Goal: Task Accomplishment & Management: Complete application form

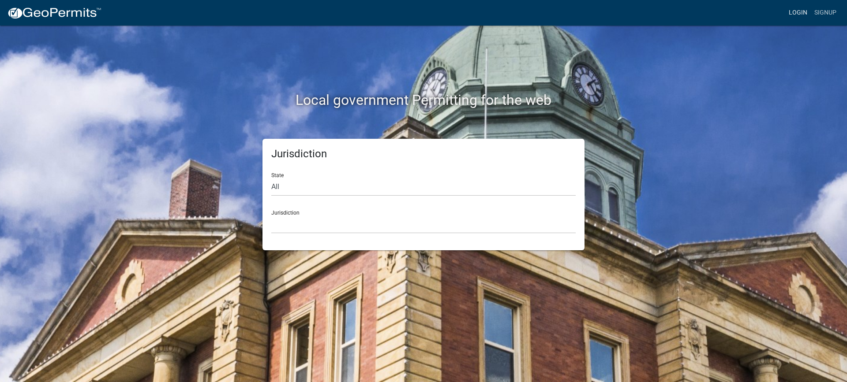
click at [798, 12] on link "Login" at bounding box center [798, 12] width 26 height 17
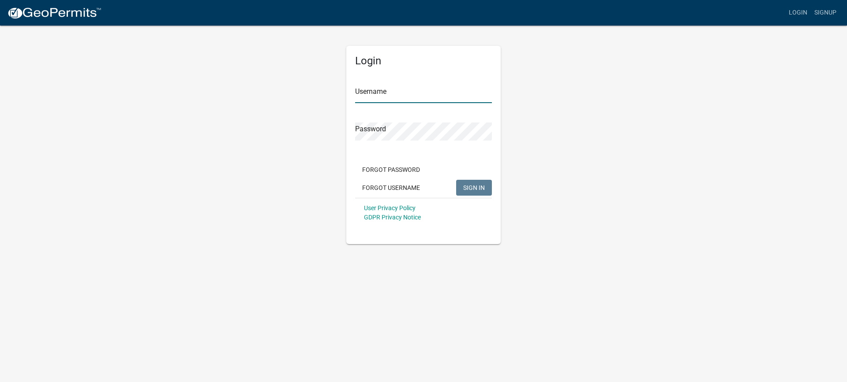
type input "mhaller"
click at [467, 187] on span "SIGN IN" at bounding box center [474, 187] width 22 height 7
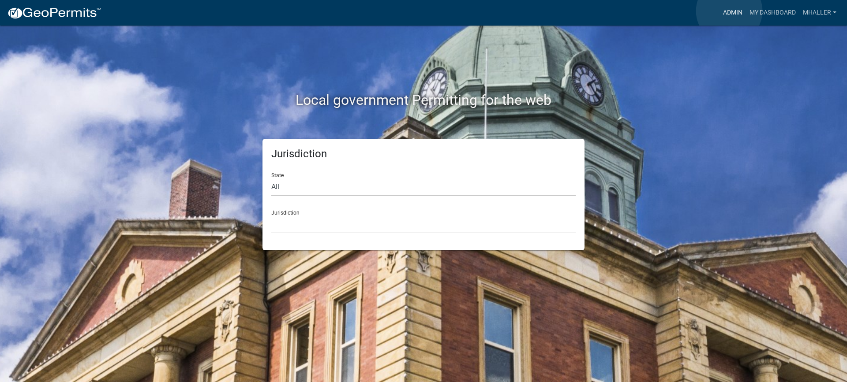
click at [729, 11] on link "Admin" at bounding box center [732, 12] width 26 height 17
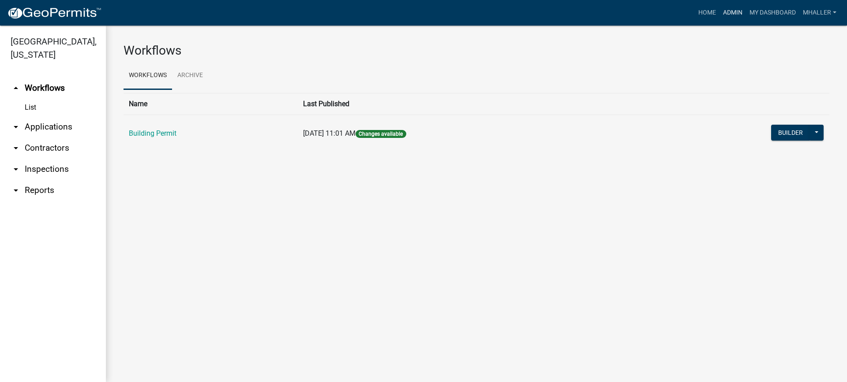
click at [735, 10] on link "Admin" at bounding box center [732, 12] width 26 height 17
click at [48, 159] on link "arrow_drop_down Inspections" at bounding box center [53, 169] width 106 height 21
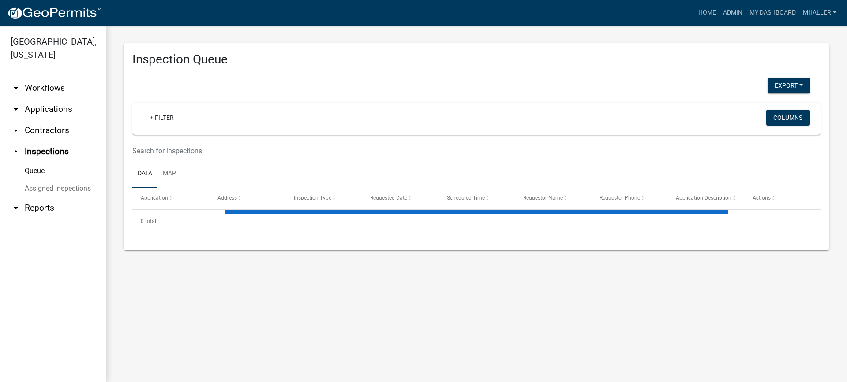
select select "1: 25"
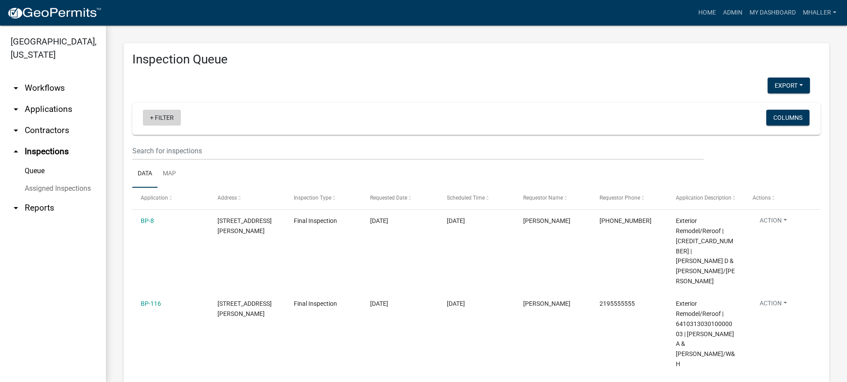
click at [164, 118] on link "+ Filter" at bounding box center [162, 118] width 38 height 16
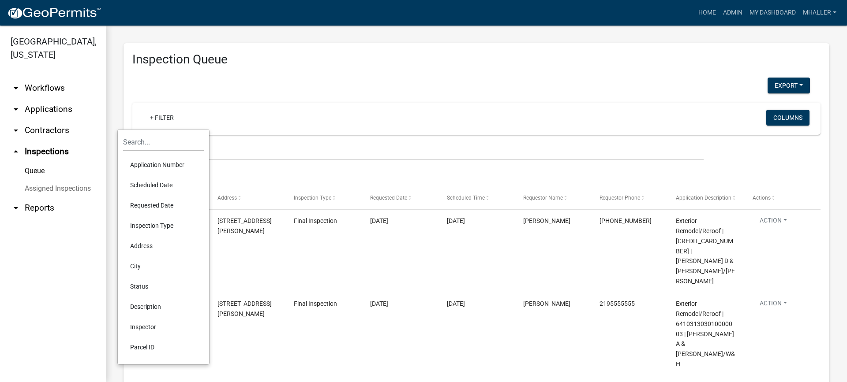
click at [136, 284] on li "Status" at bounding box center [163, 286] width 81 height 20
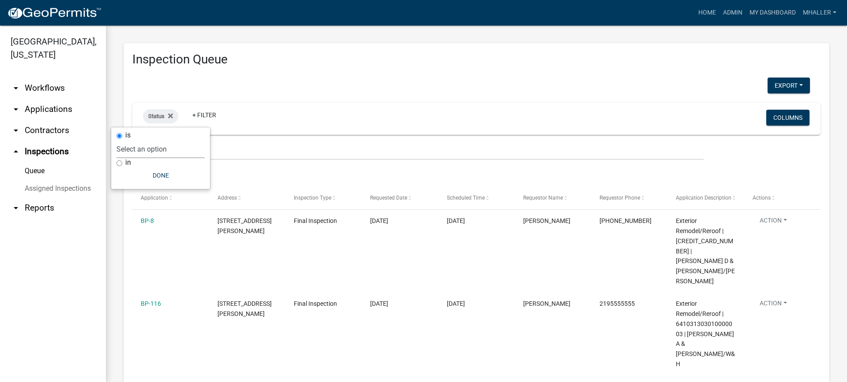
click at [150, 153] on select "Select an option Pending Schedule Pending Inspection Approved Denied Deleted Vo…" at bounding box center [160, 149] width 88 height 18
select select "1"
click at [145, 140] on select "Select an option Pending Schedule Pending Inspection Approved Denied Deleted Vo…" at bounding box center [160, 149] width 88 height 18
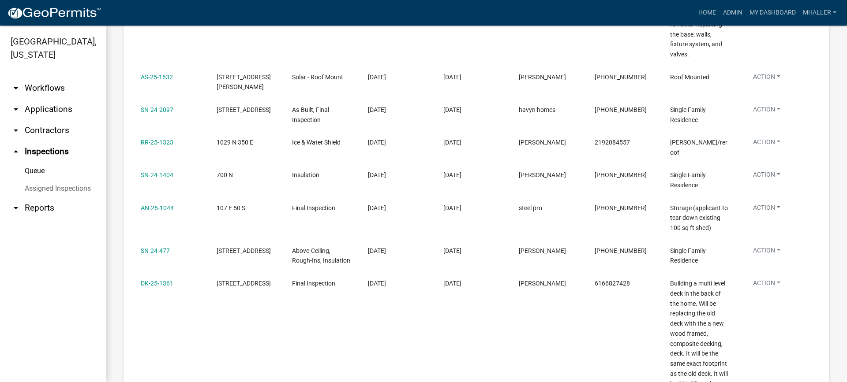
scroll to position [485, 0]
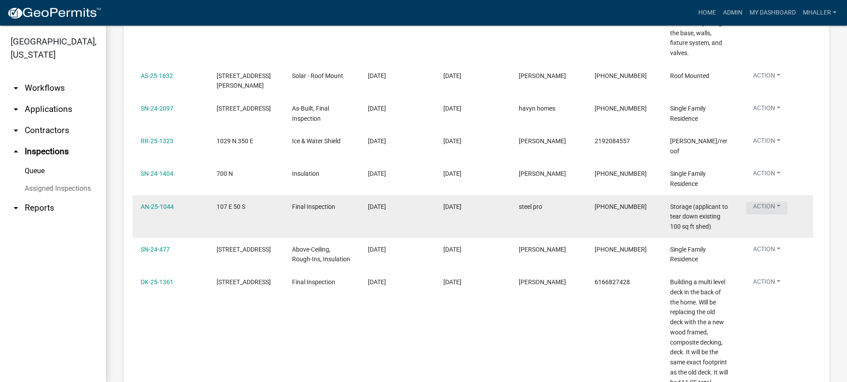
click at [767, 202] on button "Action" at bounding box center [766, 208] width 41 height 13
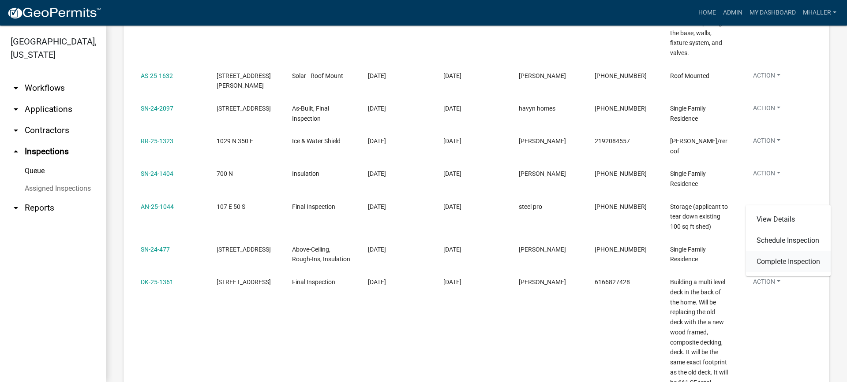
click at [783, 265] on link "Complete Inspection" at bounding box center [788, 261] width 85 height 21
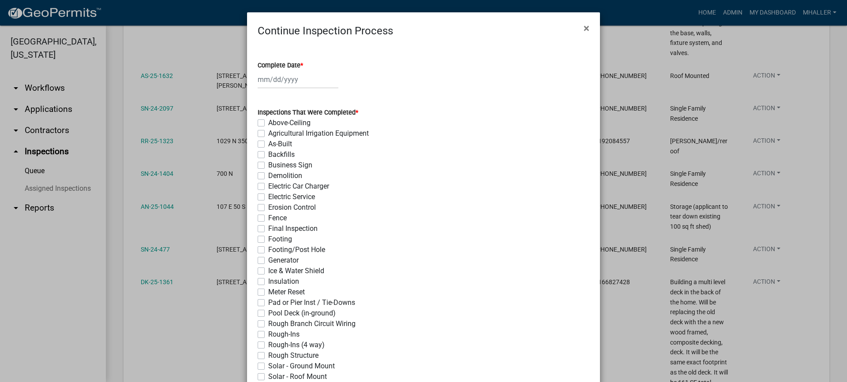
select select "9"
select select "2025"
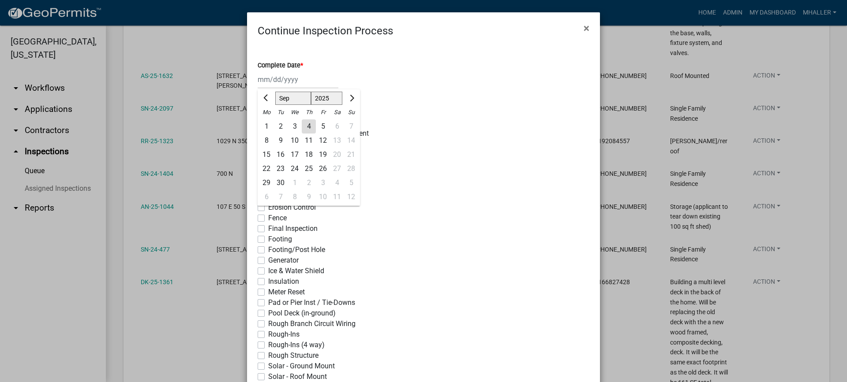
drag, startPoint x: 279, startPoint y: 78, endPoint x: 281, endPoint y: 106, distance: 28.3
click at [278, 78] on div "[PERSON_NAME] Feb Mar Apr [PERSON_NAME][DATE] Oct Nov [DATE] 1526 1527 1528 152…" at bounding box center [298, 80] width 81 height 18
click at [305, 126] on div "4" at bounding box center [309, 126] width 14 height 14
type input "[DATE]"
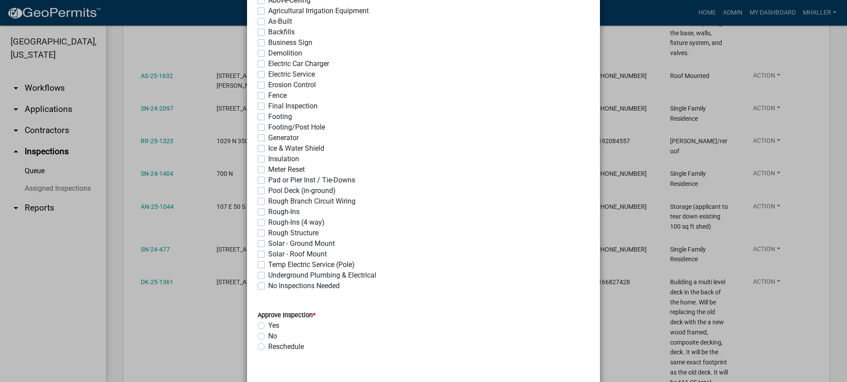
scroll to position [132, 0]
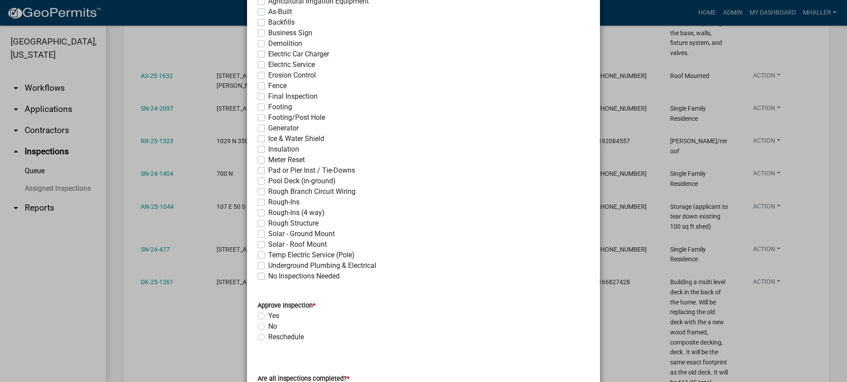
click at [268, 223] on label "Rough Structure" at bounding box center [293, 223] width 50 height 11
click at [268, 223] on input "Rough Structure" at bounding box center [271, 221] width 6 height 6
checkbox input "true"
checkbox input "false"
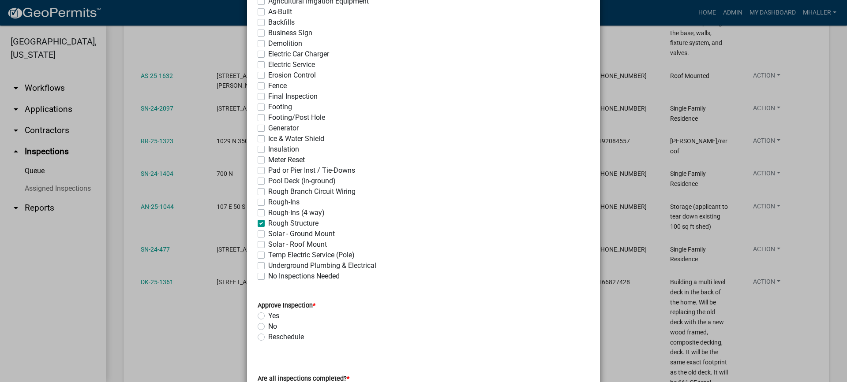
checkbox input "false"
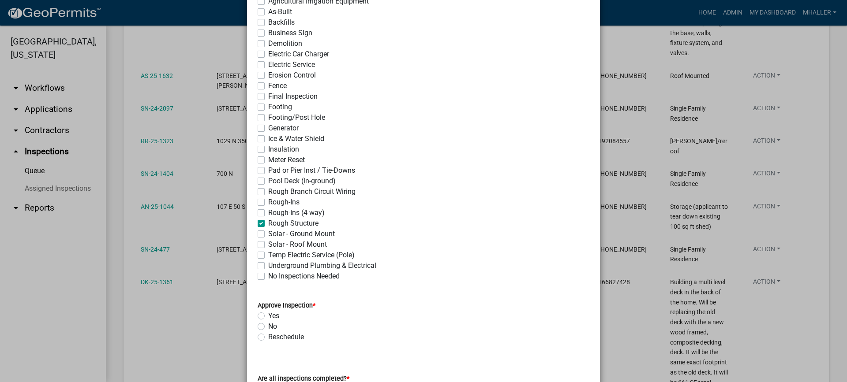
checkbox input "false"
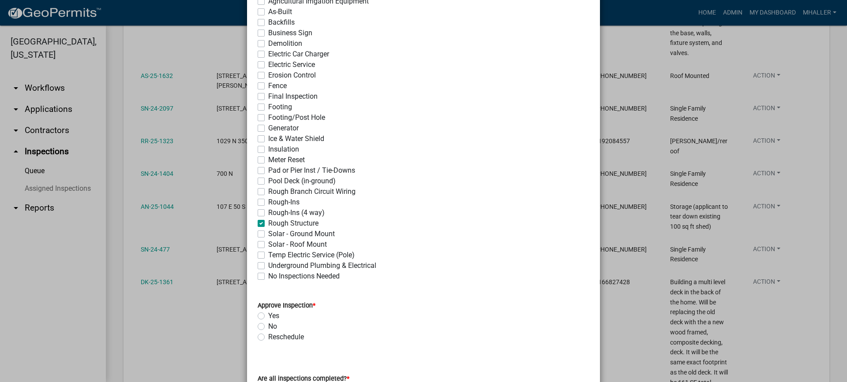
checkbox input "false"
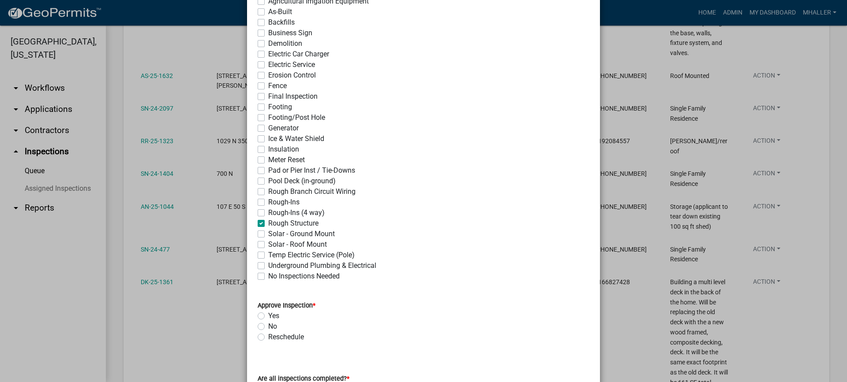
checkbox input "false"
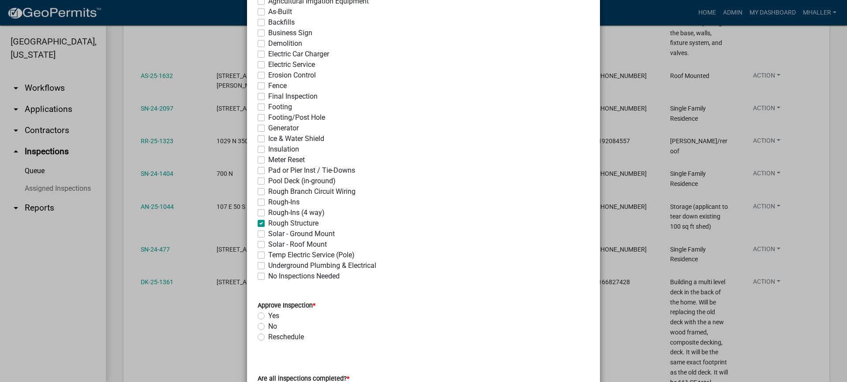
checkbox input "true"
checkbox input "false"
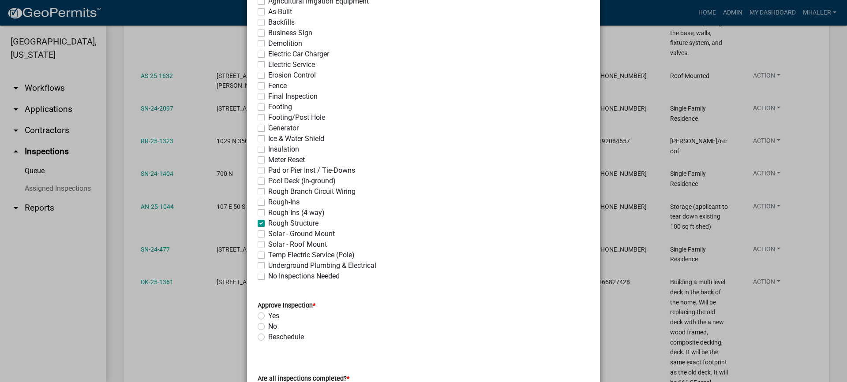
checkbox input "false"
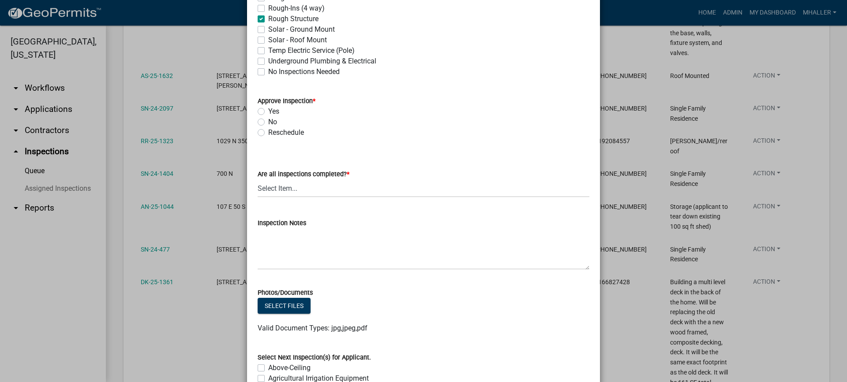
scroll to position [353, 0]
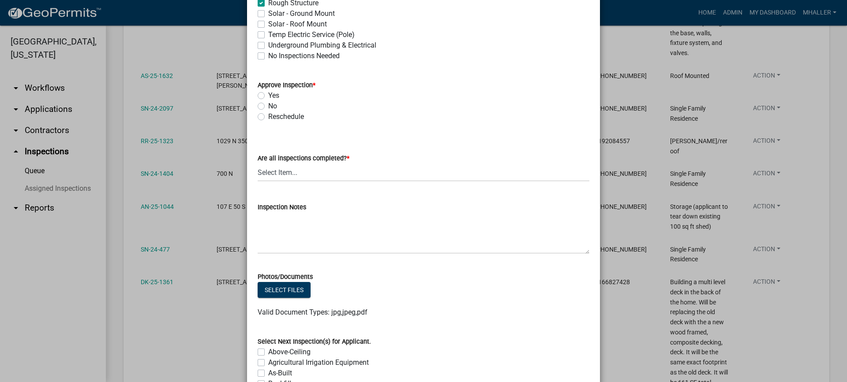
click at [268, 96] on label "Yes" at bounding box center [273, 95] width 11 height 11
click at [268, 96] on input "Yes" at bounding box center [271, 93] width 6 height 6
radio input "true"
click at [309, 174] on select "Select Item... Yes - All Inspections Have Been Completed No - More Inspections …" at bounding box center [424, 173] width 332 height 18
click at [258, 164] on select "Select Item... Yes - All Inspections Have Been Completed No - More Inspections …" at bounding box center [424, 173] width 332 height 18
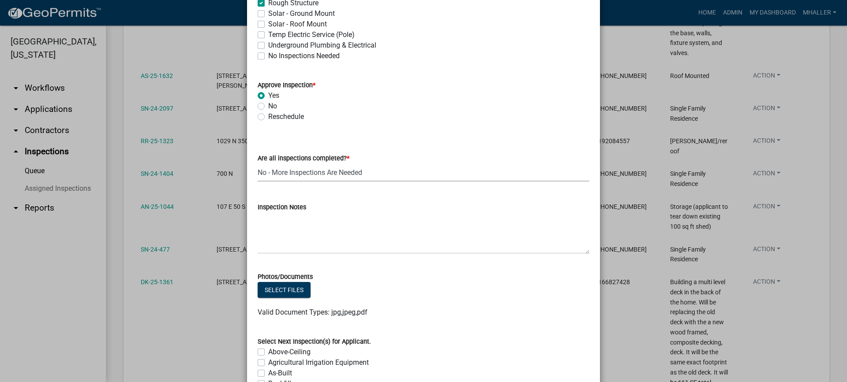
select select "eafbae6d-cbce-48e8-be87-ded322027707"
drag, startPoint x: 288, startPoint y: 231, endPoint x: 294, endPoint y: 234, distance: 6.3
click at [289, 233] on textarea "Inspection Notes" at bounding box center [424, 233] width 332 height 41
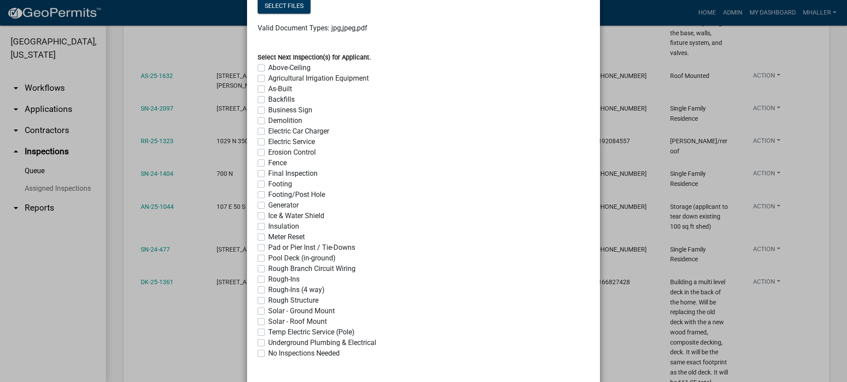
scroll to position [677, 0]
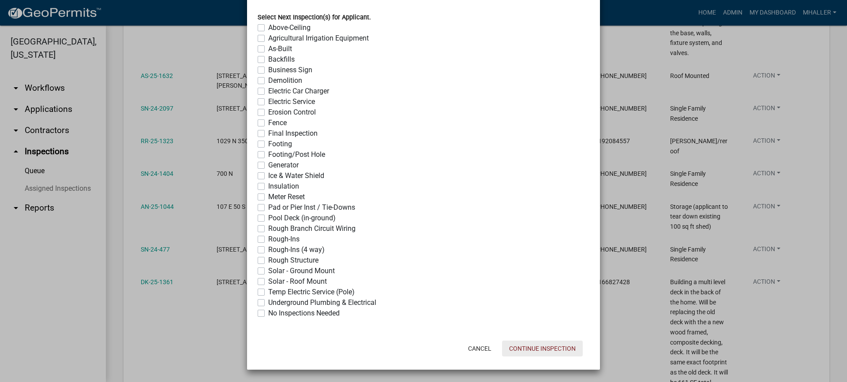
type textarea "may need electrical"
click at [544, 350] on button "Continue Inspection" at bounding box center [542, 349] width 81 height 16
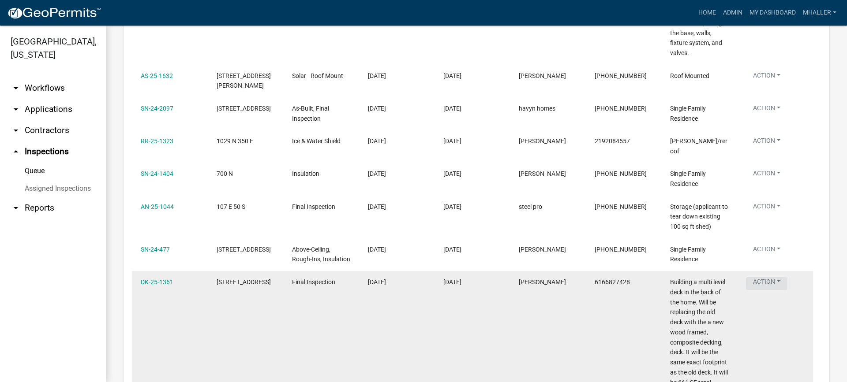
click at [766, 277] on button "Action" at bounding box center [766, 283] width 41 height 13
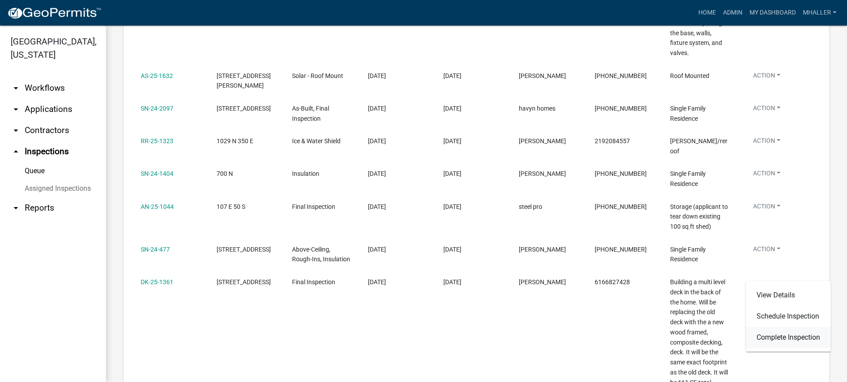
click at [782, 340] on link "Complete Inspection" at bounding box center [788, 337] width 85 height 21
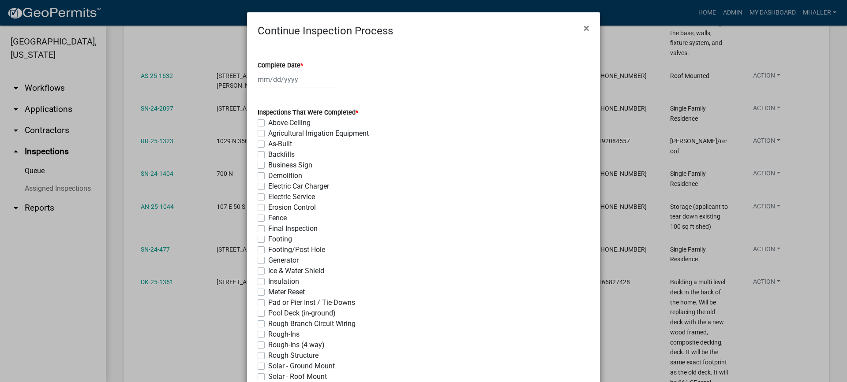
click at [268, 80] on div at bounding box center [298, 80] width 81 height 18
select select "9"
select select "2025"
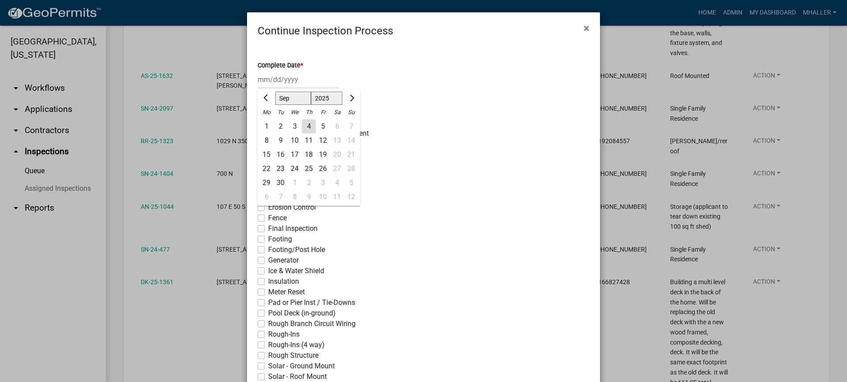
click at [302, 127] on div "4" at bounding box center [309, 126] width 14 height 14
type input "[DATE]"
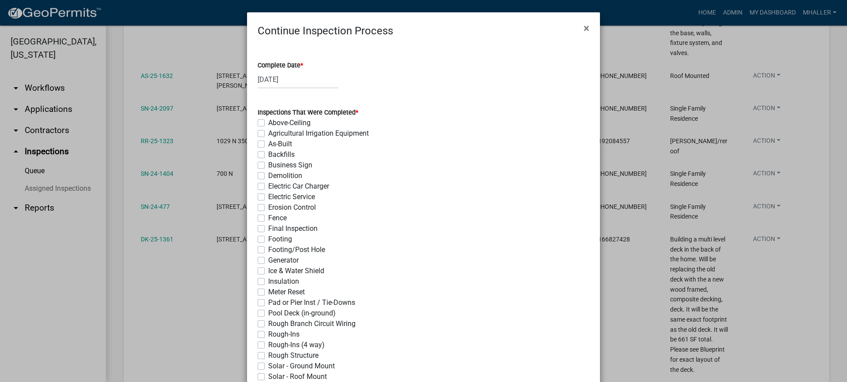
click at [268, 230] on label "Final Inspection" at bounding box center [292, 229] width 49 height 11
click at [268, 229] on input "Final Inspection" at bounding box center [271, 227] width 6 height 6
checkbox input "true"
checkbox input "false"
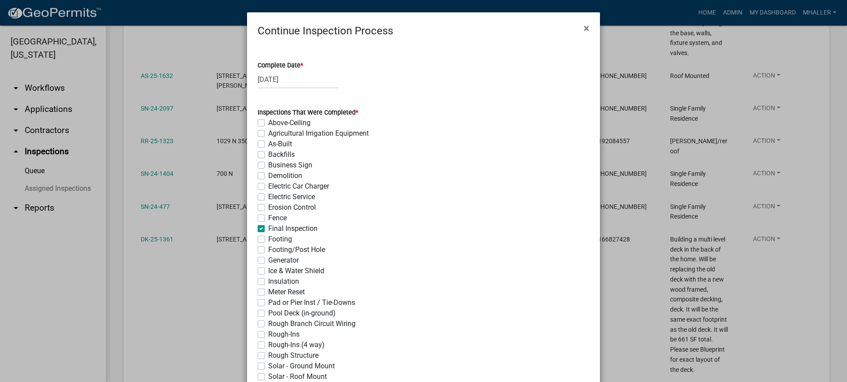
checkbox input "false"
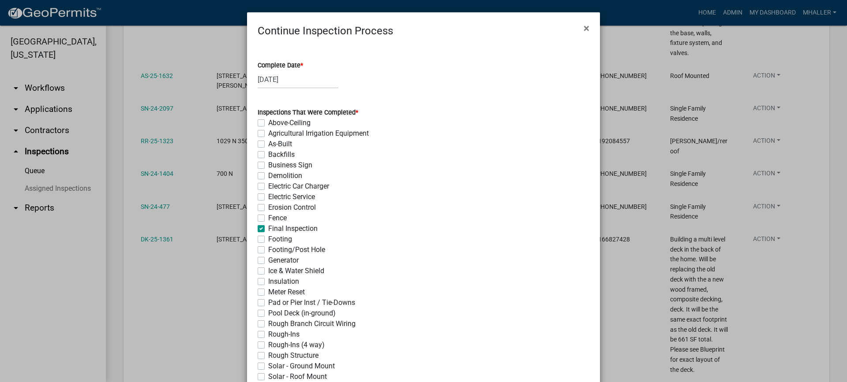
checkbox input "false"
checkbox input "true"
checkbox input "false"
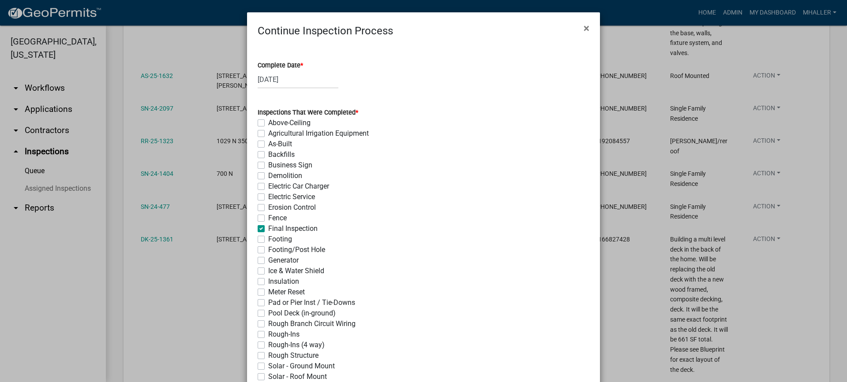
checkbox input "false"
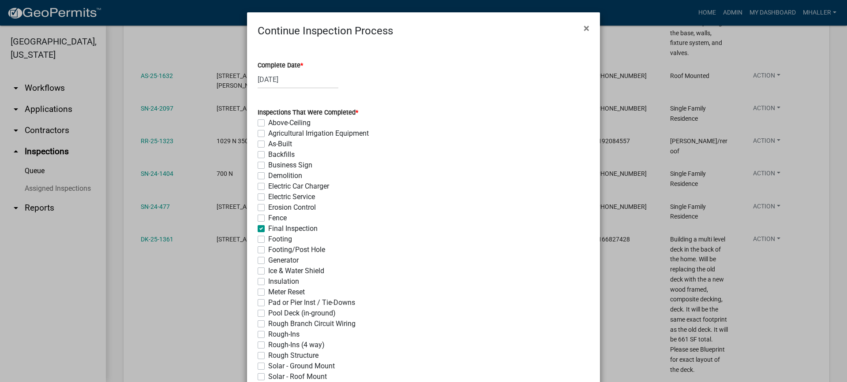
checkbox input "false"
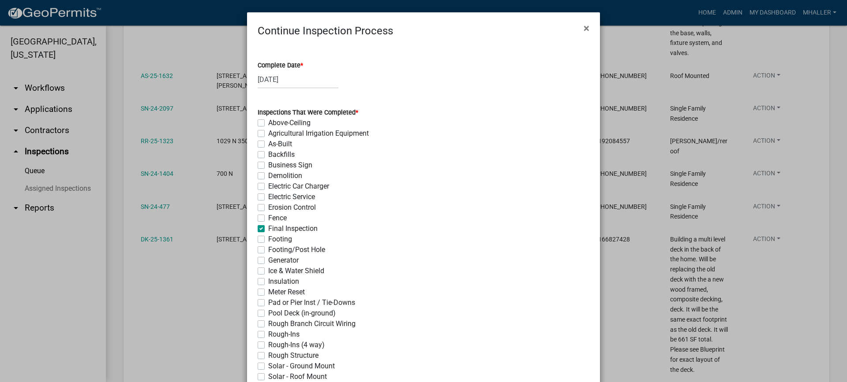
checkbox input "false"
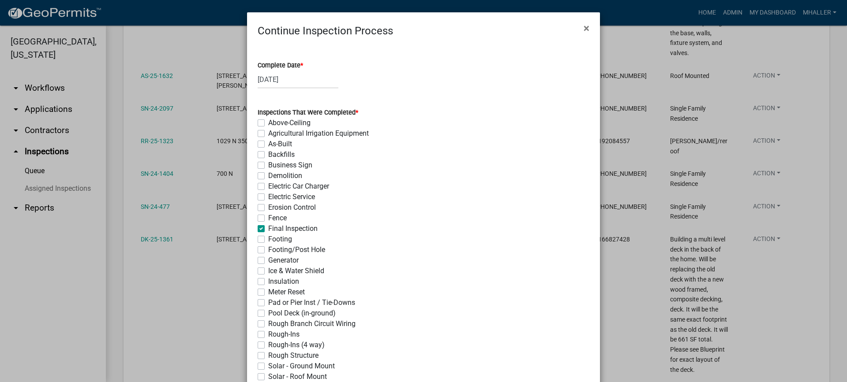
checkbox input "false"
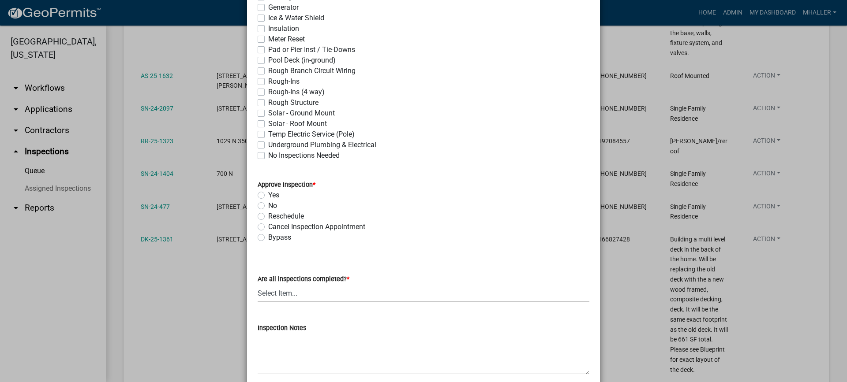
scroll to position [353, 0]
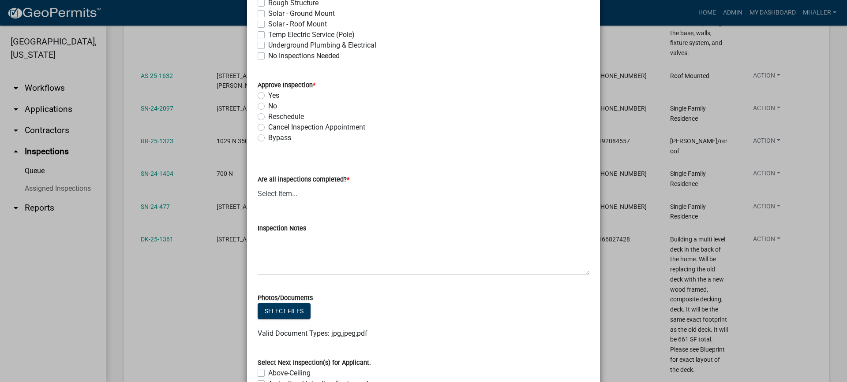
click at [268, 95] on label "Yes" at bounding box center [273, 95] width 11 height 11
click at [268, 95] on input "Yes" at bounding box center [271, 93] width 6 height 6
radio input "true"
click at [307, 194] on select "Select Item... Yes - All Inspections Have Been Completed No - More Inspections …" at bounding box center [424, 194] width 332 height 18
click at [258, 185] on select "Select Item... Yes - All Inspections Have Been Completed No - More Inspections …" at bounding box center [424, 194] width 332 height 18
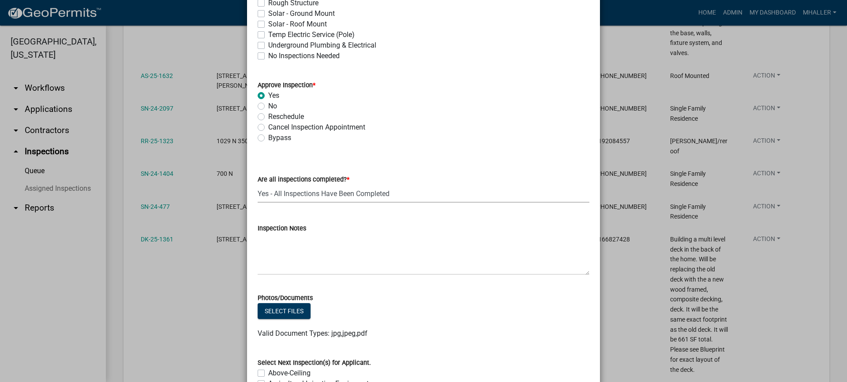
select select "9a8ccc90-dcd1-4d2c-ac64-5460e8d85408"
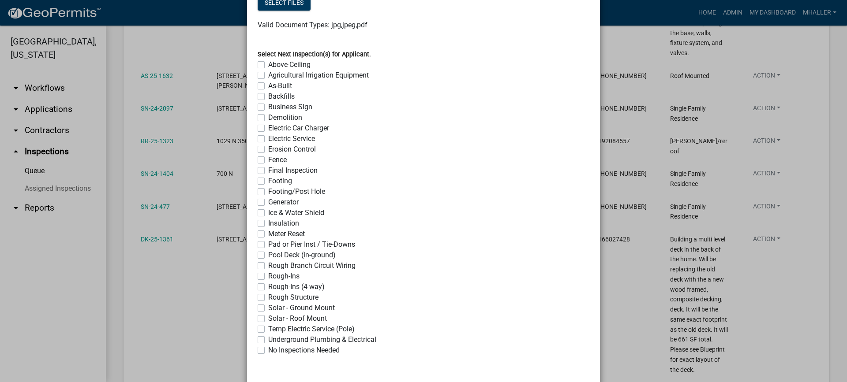
scroll to position [698, 0]
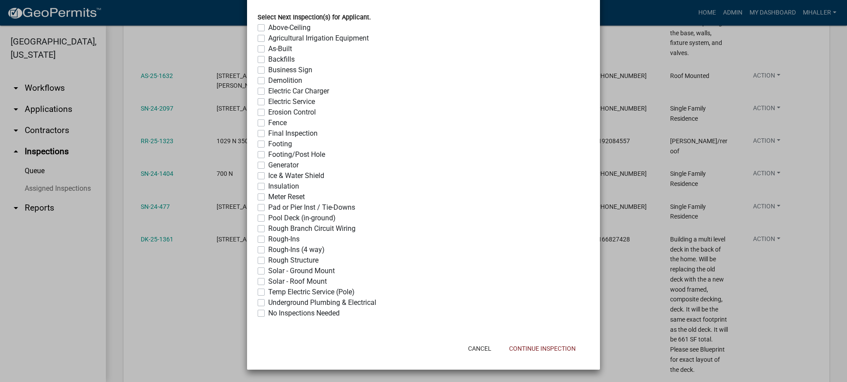
click at [268, 310] on label "No Inspections Needed" at bounding box center [303, 313] width 71 height 11
click at [268, 310] on input "No Inspections Needed" at bounding box center [271, 311] width 6 height 6
checkbox input "true"
checkbox input "false"
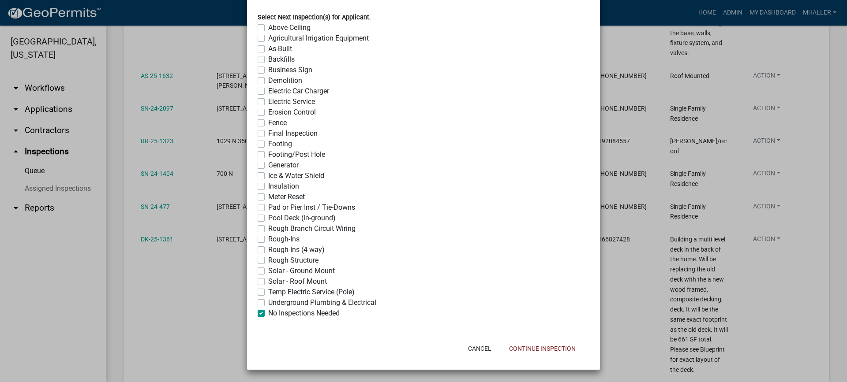
checkbox input "false"
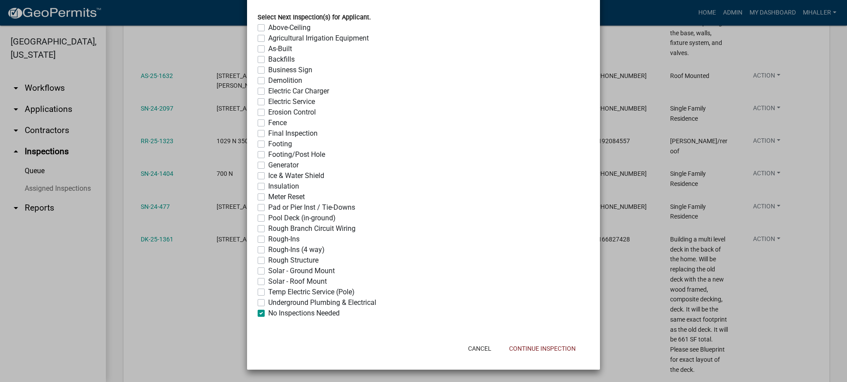
checkbox input "false"
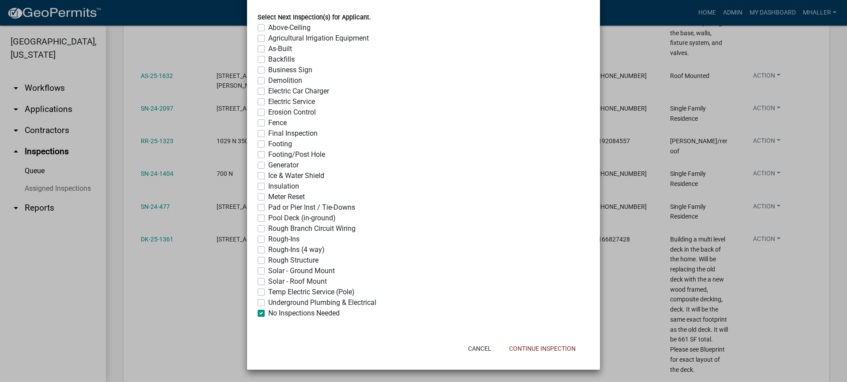
checkbox input "false"
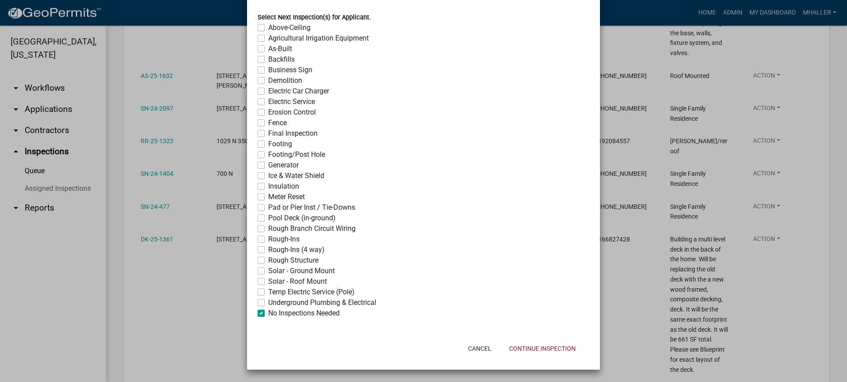
checkbox input "false"
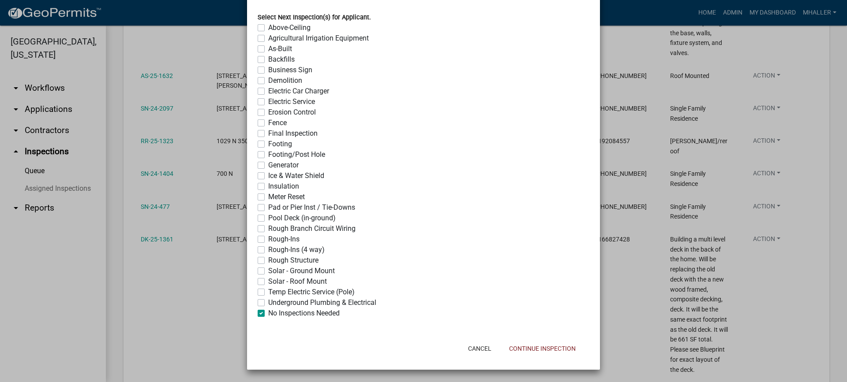
checkbox input "false"
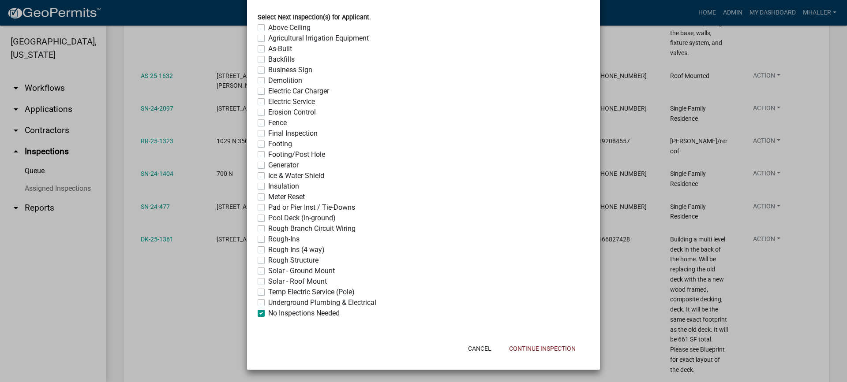
checkbox input "true"
click at [528, 349] on button "Continue Inspection" at bounding box center [542, 349] width 81 height 16
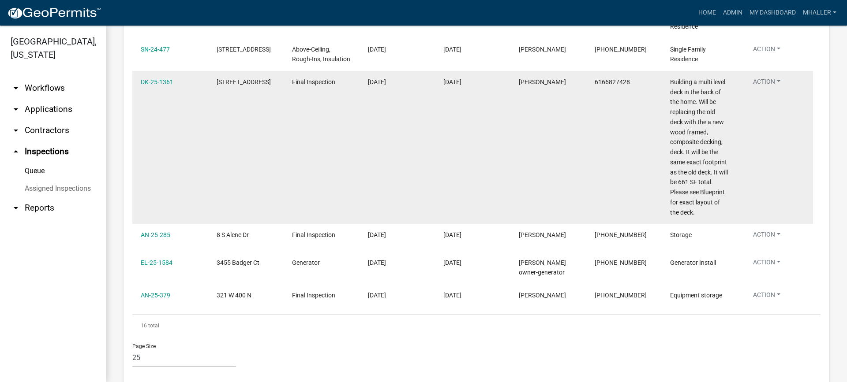
scroll to position [659, 0]
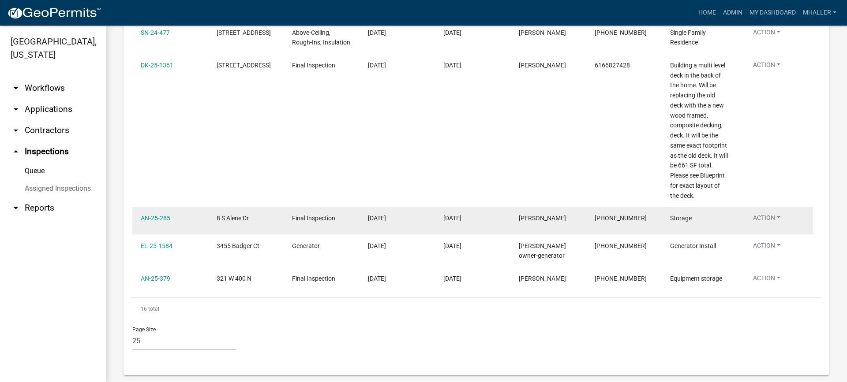
click at [763, 213] on button "Action" at bounding box center [766, 219] width 41 height 13
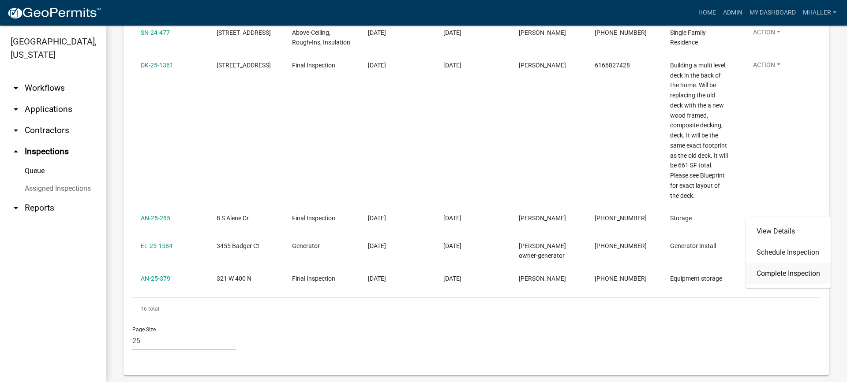
click at [772, 276] on link "Complete Inspection" at bounding box center [788, 273] width 85 height 21
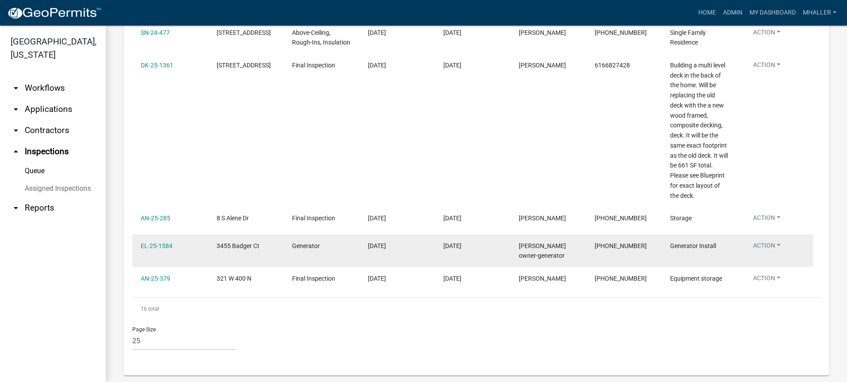
click at [766, 241] on button "Action" at bounding box center [766, 247] width 41 height 13
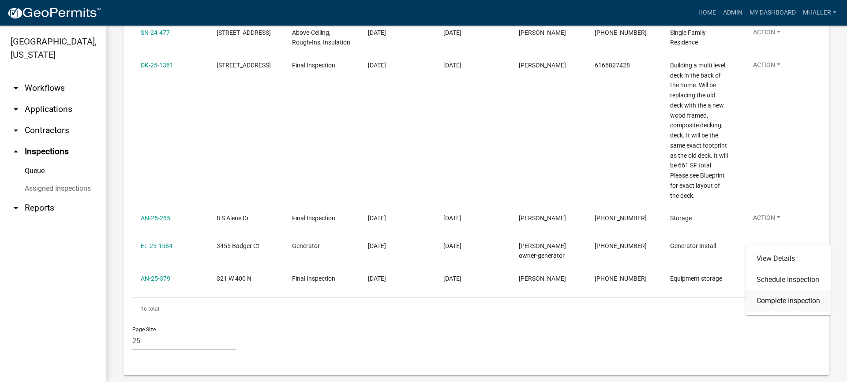
click at [781, 301] on link "Complete Inspection" at bounding box center [788, 301] width 85 height 21
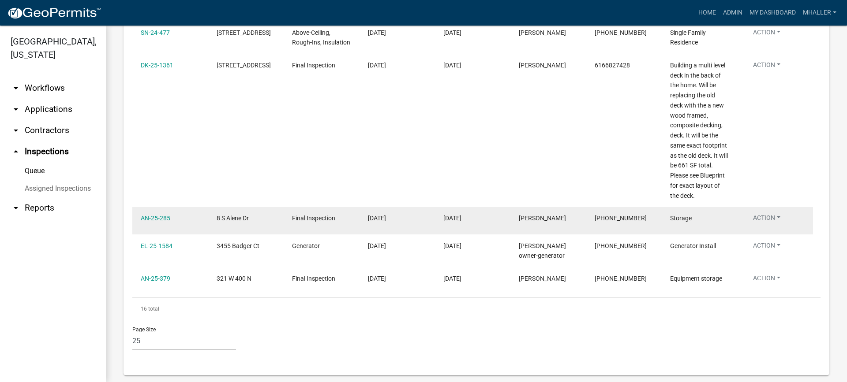
scroll to position [506, 0]
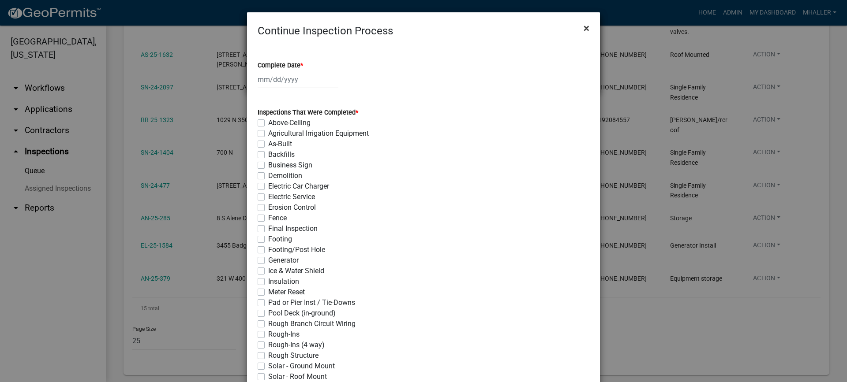
click at [583, 28] on span "×" at bounding box center [586, 28] width 6 height 12
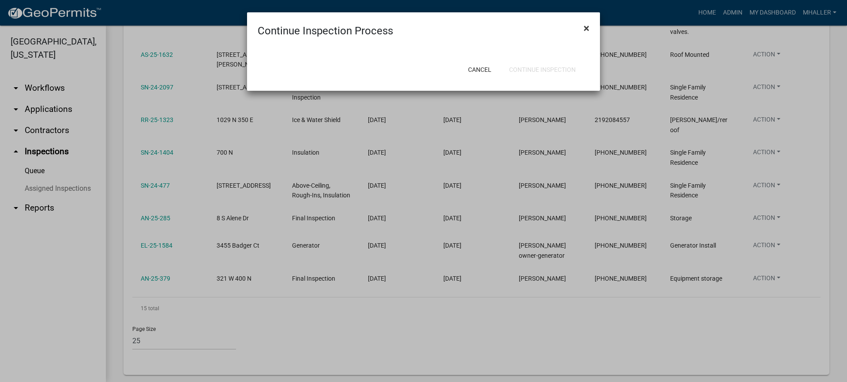
click at [585, 30] on span "×" at bounding box center [586, 28] width 6 height 12
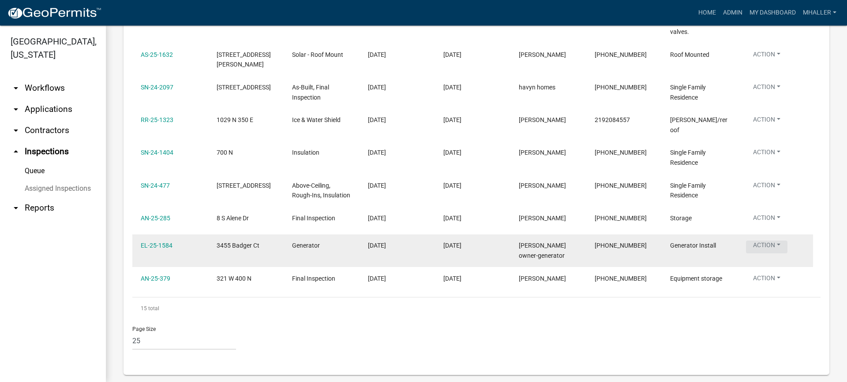
click at [762, 241] on button "Action" at bounding box center [766, 247] width 41 height 13
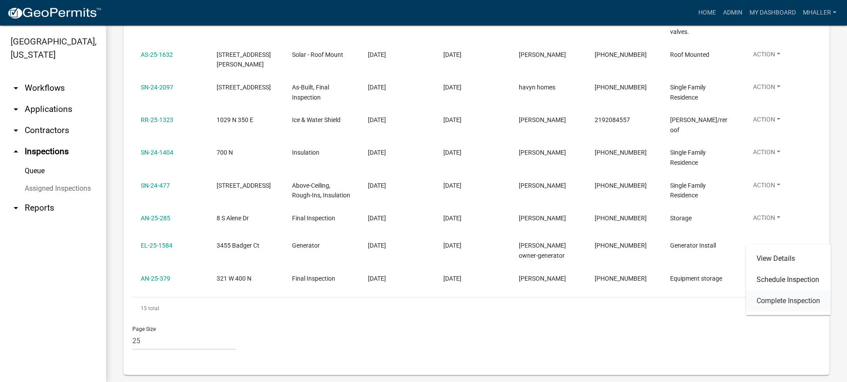
click at [769, 303] on link "Complete Inspection" at bounding box center [788, 301] width 85 height 21
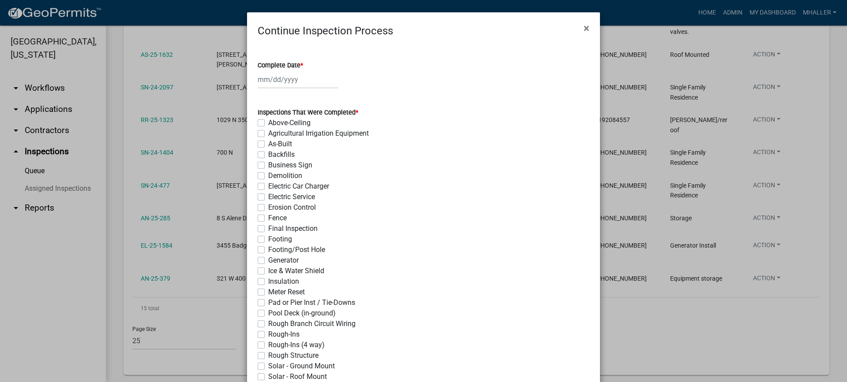
click at [266, 80] on div at bounding box center [298, 80] width 81 height 18
select select "9"
select select "2025"
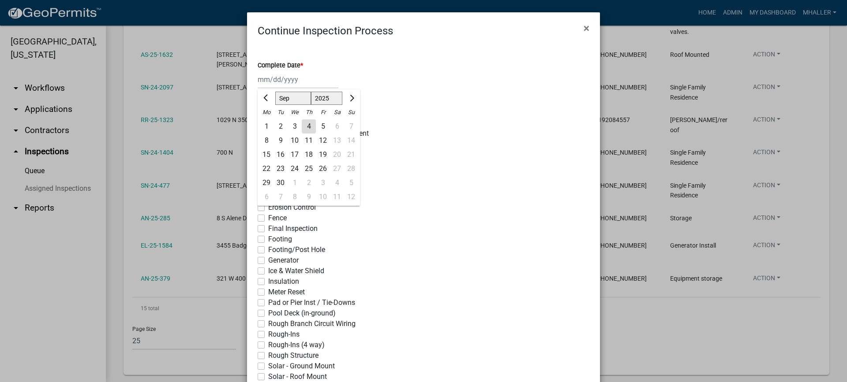
click at [302, 127] on div "4" at bounding box center [309, 126] width 14 height 14
type input "[DATE]"
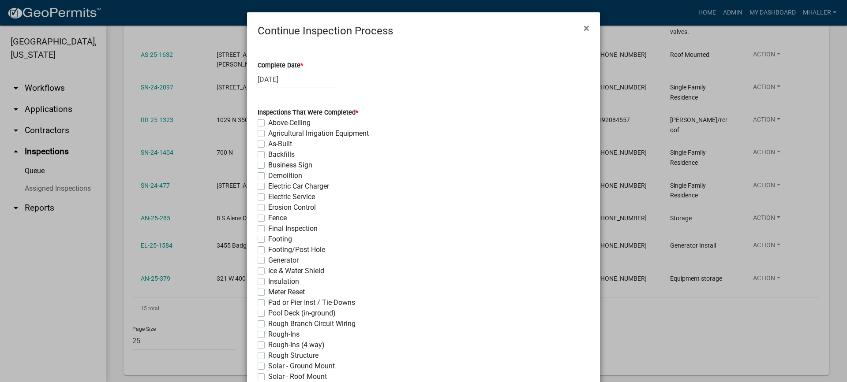
click at [268, 259] on label "Generator" at bounding box center [283, 260] width 30 height 11
click at [268, 259] on input "Generator" at bounding box center [271, 258] width 6 height 6
checkbox input "true"
checkbox input "false"
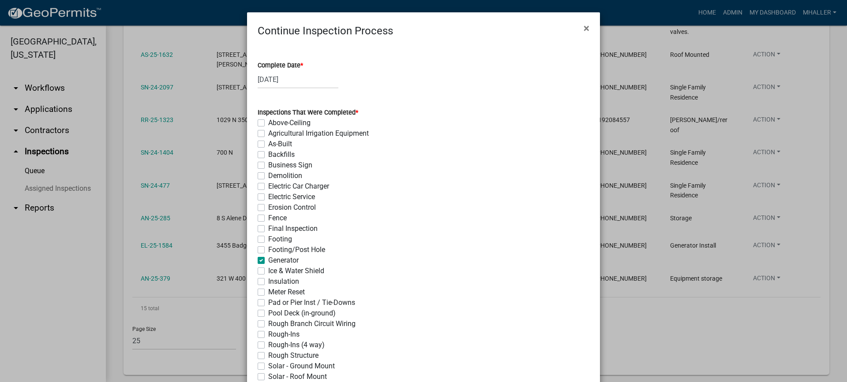
checkbox input "false"
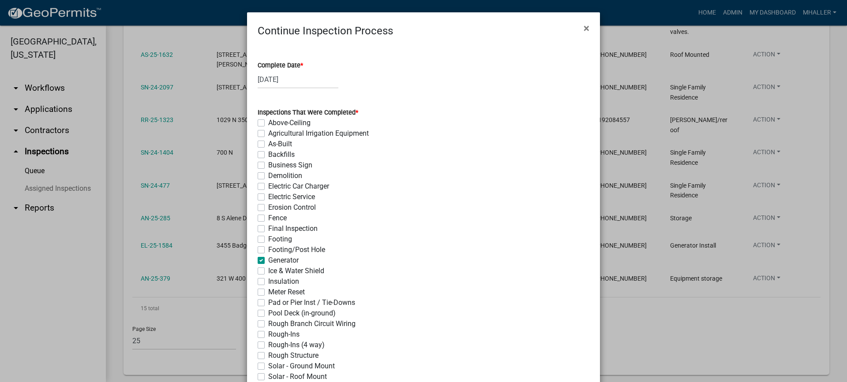
checkbox input "false"
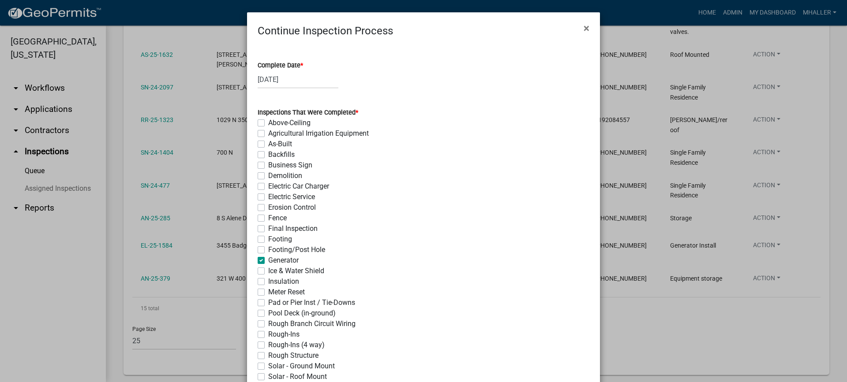
checkbox input "false"
checkbox input "true"
checkbox input "false"
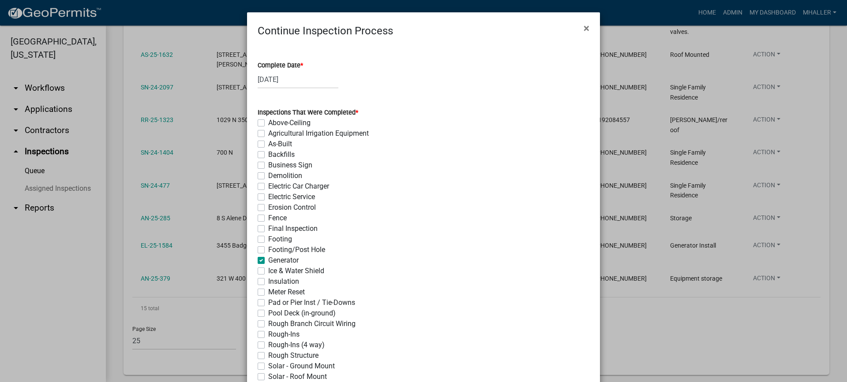
checkbox input "false"
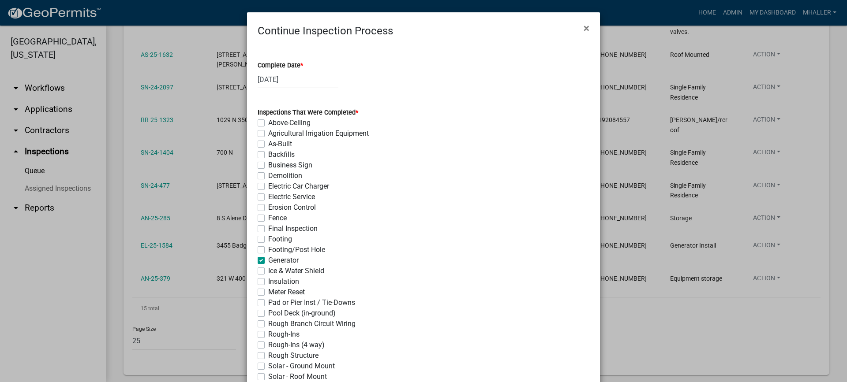
checkbox input "false"
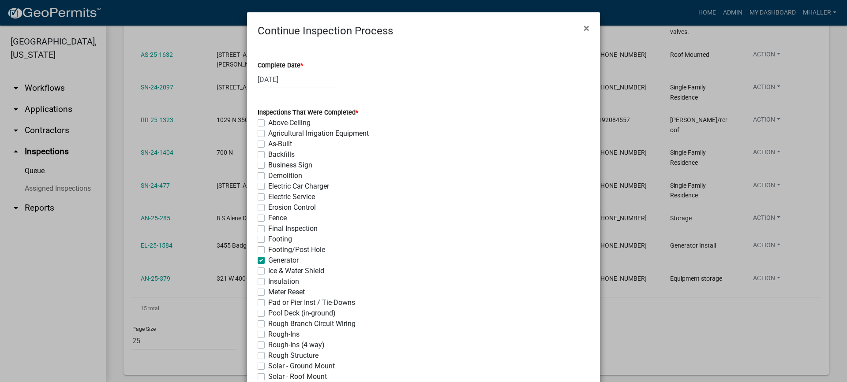
checkbox input "false"
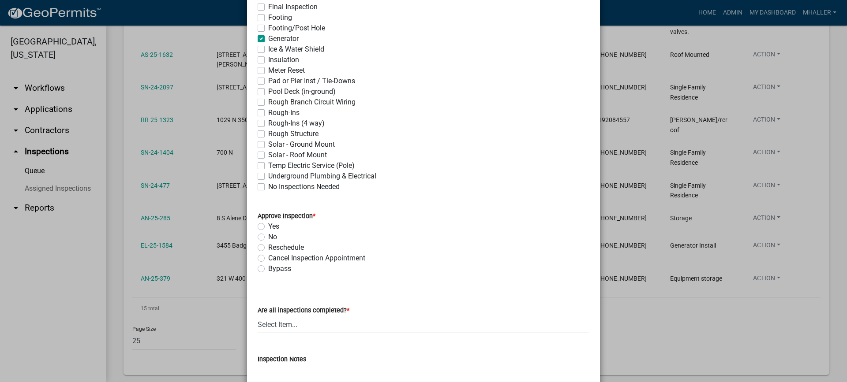
scroll to position [265, 0]
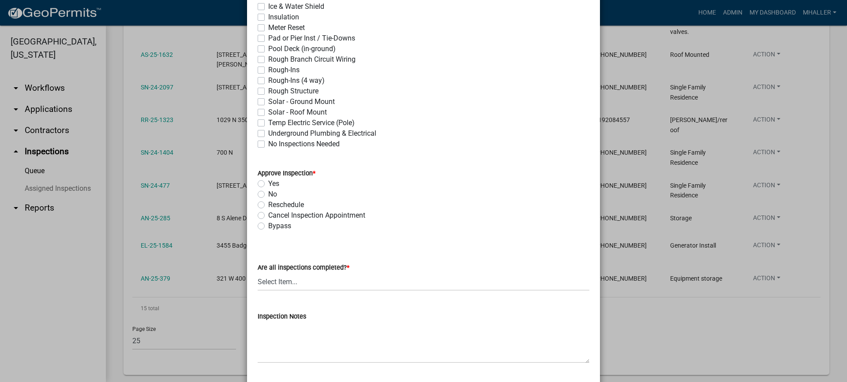
click at [268, 183] on label "Yes" at bounding box center [273, 184] width 11 height 11
click at [268, 183] on input "Yes" at bounding box center [271, 182] width 6 height 6
radio input "true"
click at [342, 281] on select "Select Item... Yes - All Inspections Have Been Completed No - More Inspections …" at bounding box center [424, 282] width 332 height 18
click at [258, 273] on select "Select Item... Yes - All Inspections Have Been Completed No - More Inspections …" at bounding box center [424, 282] width 332 height 18
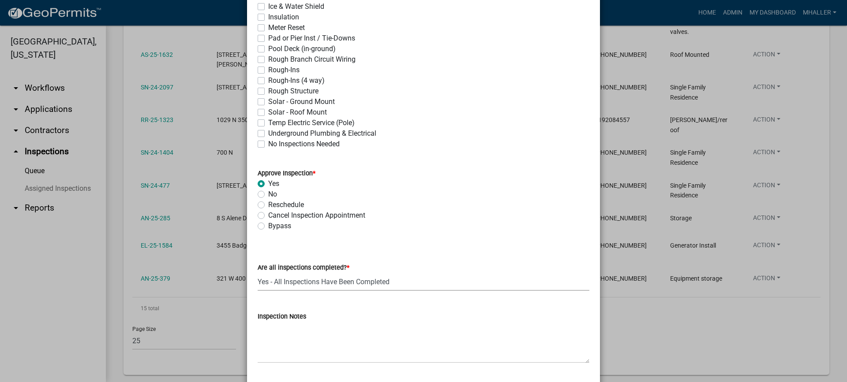
select select "9a8ccc90-dcd1-4d2c-ac64-5460e8d85408"
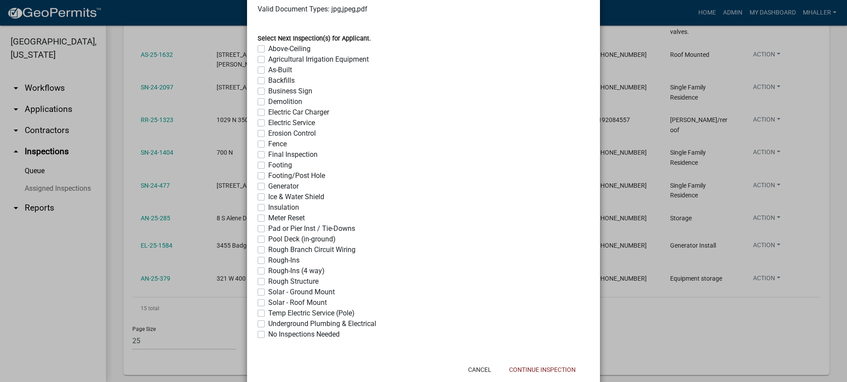
scroll to position [698, 0]
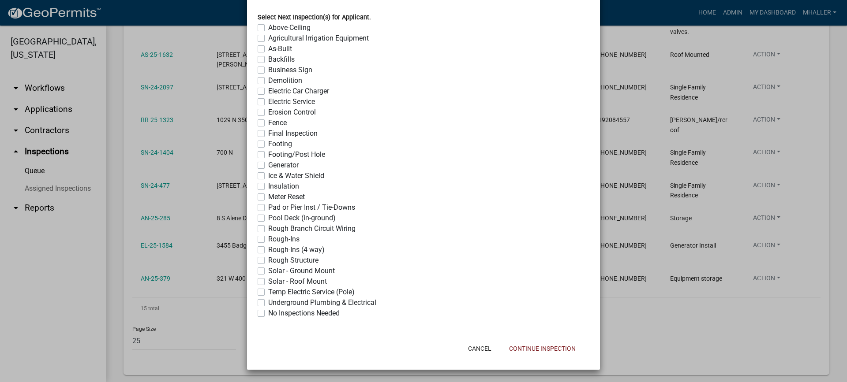
drag, startPoint x: 258, startPoint y: 314, endPoint x: 291, endPoint y: 316, distance: 33.2
click at [268, 314] on label "No Inspections Needed" at bounding box center [303, 313] width 71 height 11
click at [268, 314] on input "No Inspections Needed" at bounding box center [271, 311] width 6 height 6
checkbox input "true"
checkbox input "false"
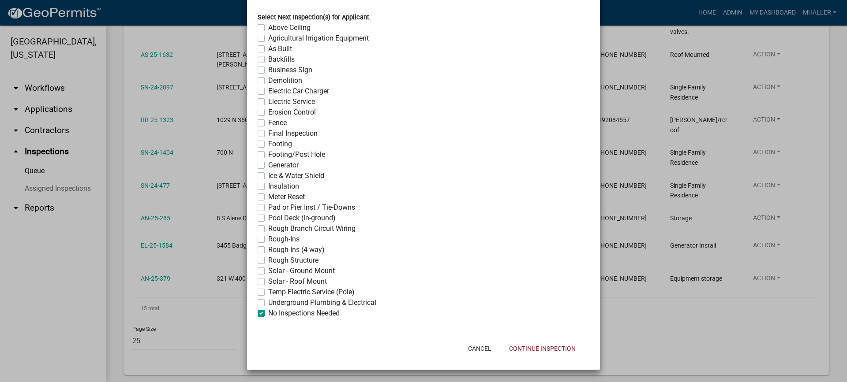
checkbox input "false"
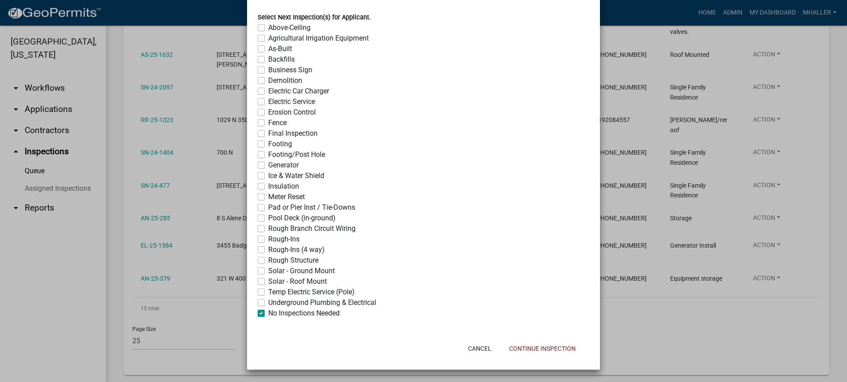
checkbox input "false"
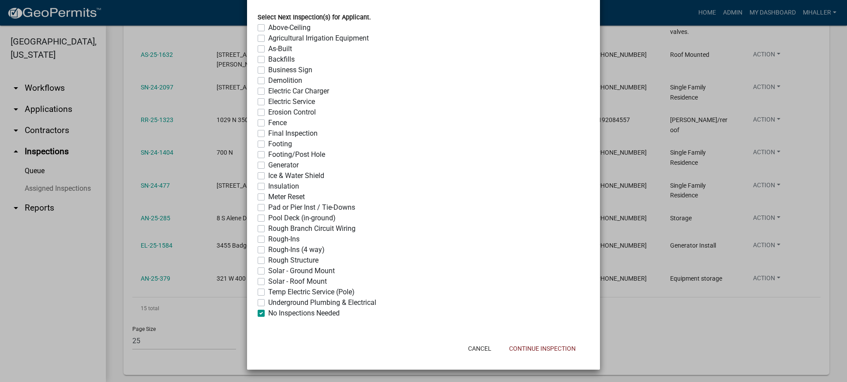
checkbox input "false"
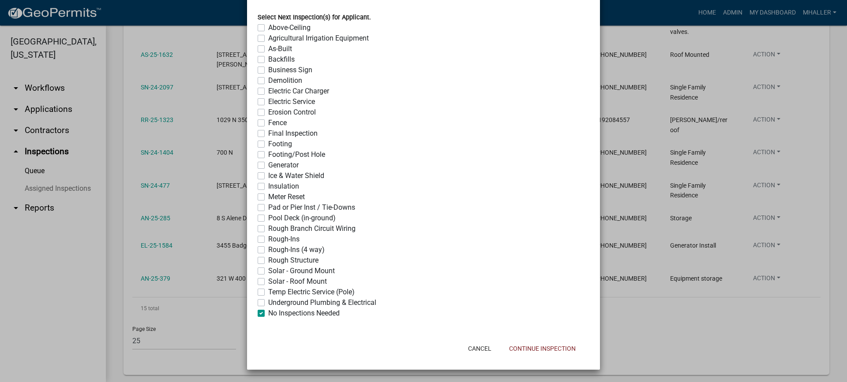
checkbox input "false"
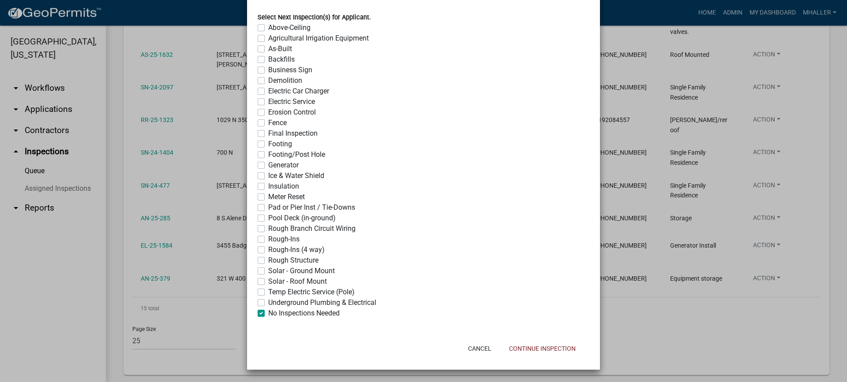
checkbox input "false"
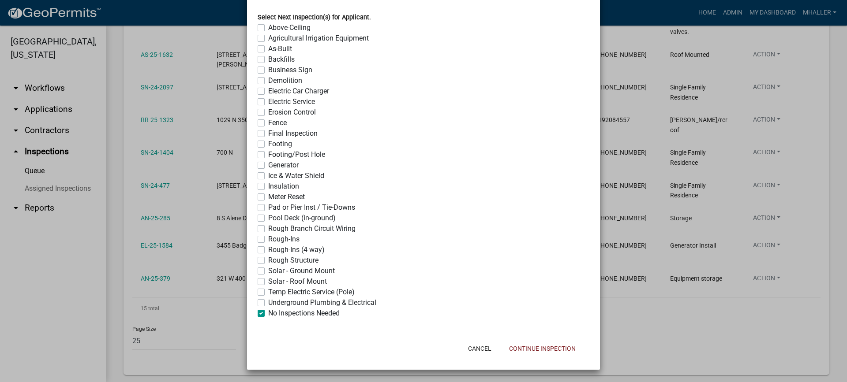
checkbox input "false"
checkbox input "true"
click at [549, 349] on button "Continue Inspection" at bounding box center [542, 349] width 81 height 16
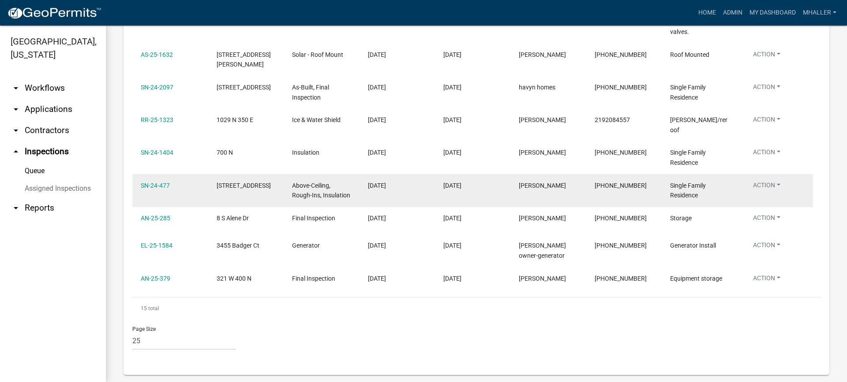
scroll to position [474, 0]
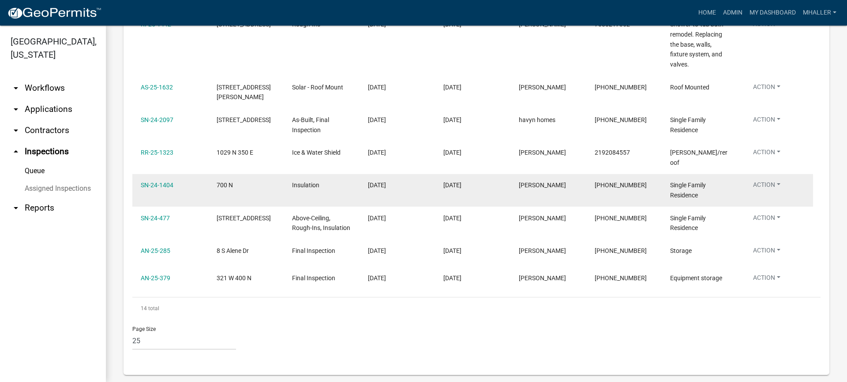
click at [772, 180] on button "Action" at bounding box center [766, 186] width 41 height 13
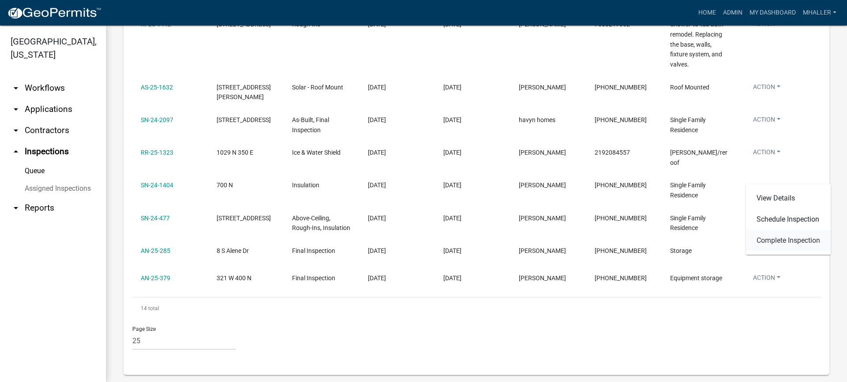
click at [772, 241] on link "Complete Inspection" at bounding box center [788, 240] width 85 height 21
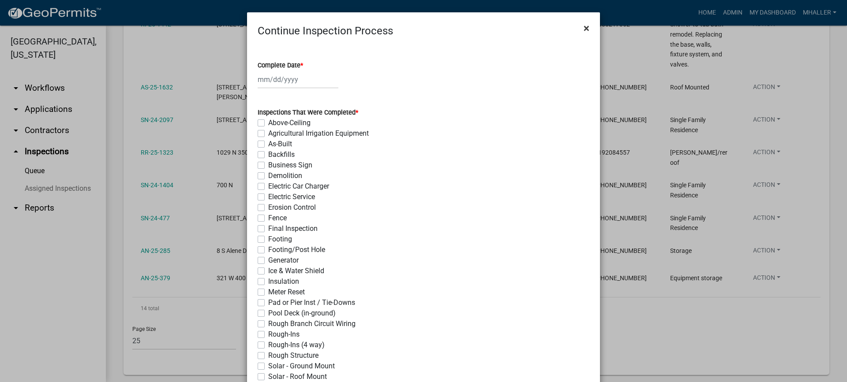
click at [583, 28] on span "×" at bounding box center [586, 28] width 6 height 12
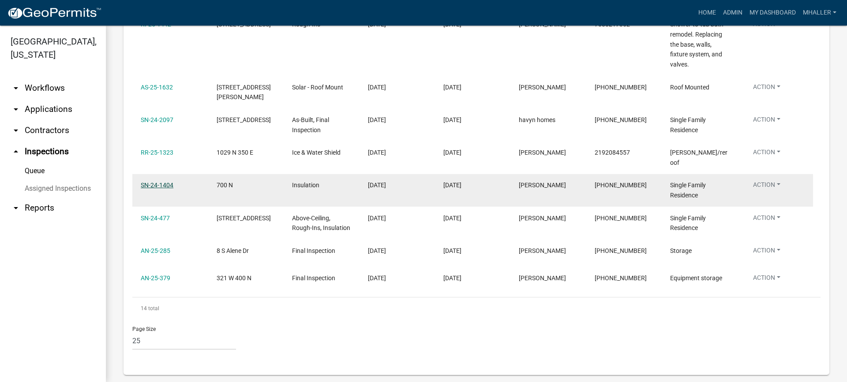
click at [156, 182] on link "SN-24-1404" at bounding box center [157, 185] width 33 height 7
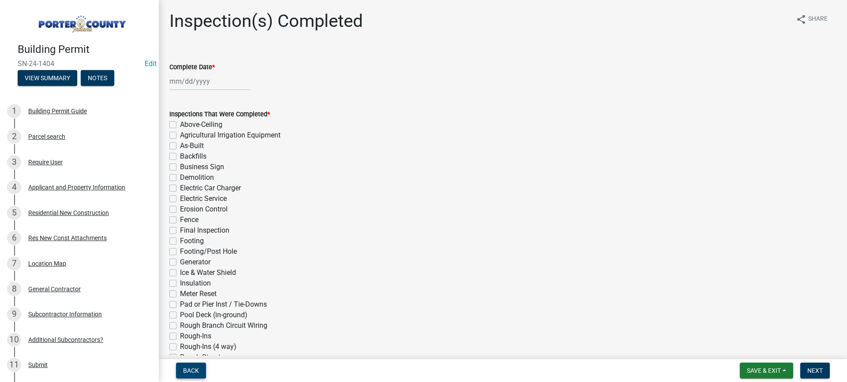
click at [194, 370] on span "Back" at bounding box center [191, 370] width 16 height 7
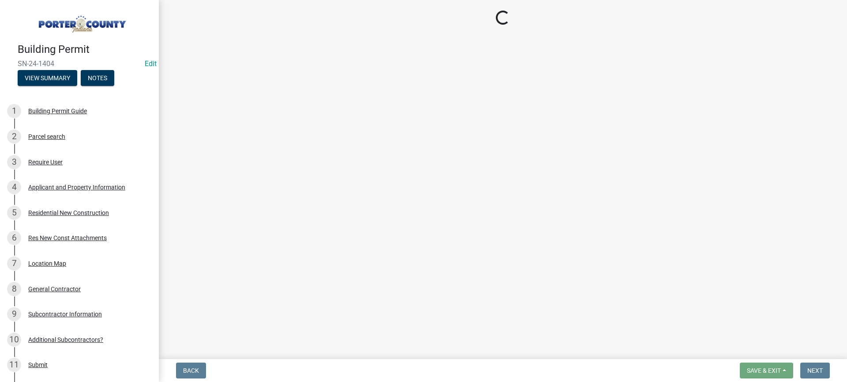
select select "ca350da2-795e-4cf8-941d-46ff53e354ae"
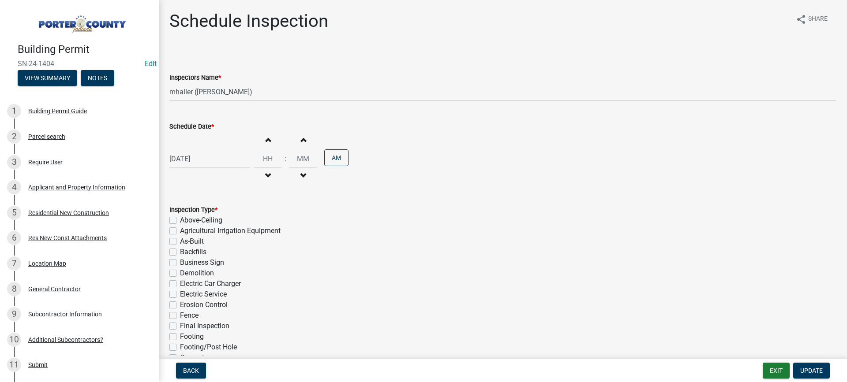
select select "9"
select select "2025"
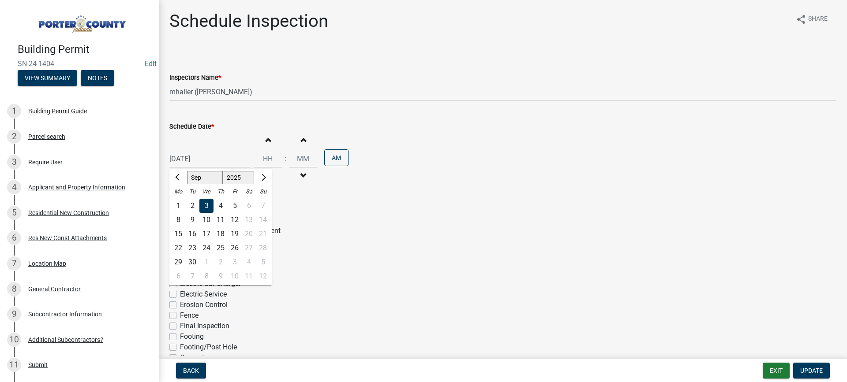
click at [200, 156] on div "[DATE] [PERSON_NAME] Apr May Jun [DATE] Aug Sep Oct Nov [DATE] 1526 1527 1528 1…" at bounding box center [209, 159] width 81 height 18
click at [178, 218] on div "8" at bounding box center [178, 220] width 14 height 14
type input "[DATE]"
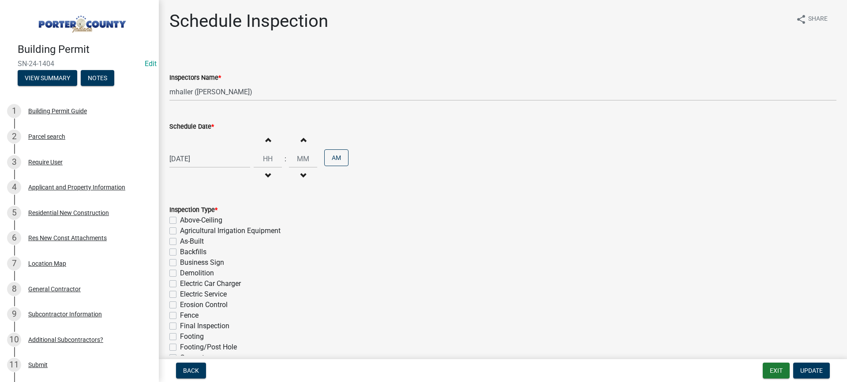
click at [180, 160] on div "[DATE]" at bounding box center [209, 159] width 81 height 18
select select "9"
select select "2025"
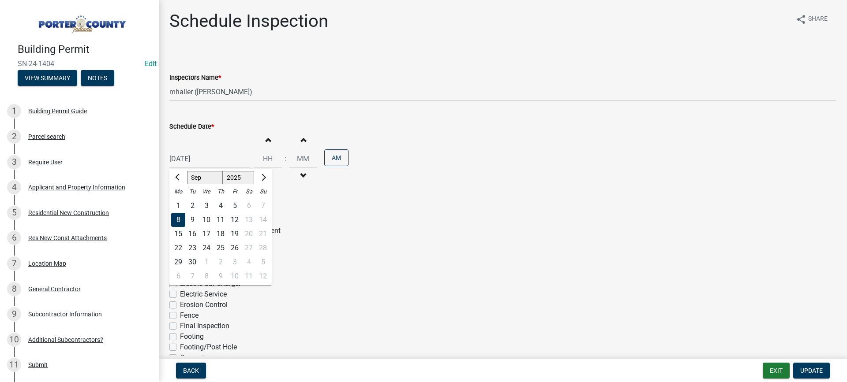
click at [222, 204] on div "4" at bounding box center [220, 206] width 14 height 14
type input "[DATE]"
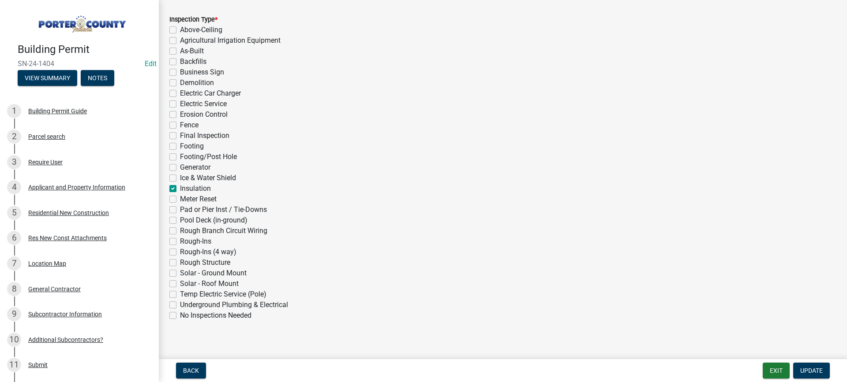
scroll to position [198, 0]
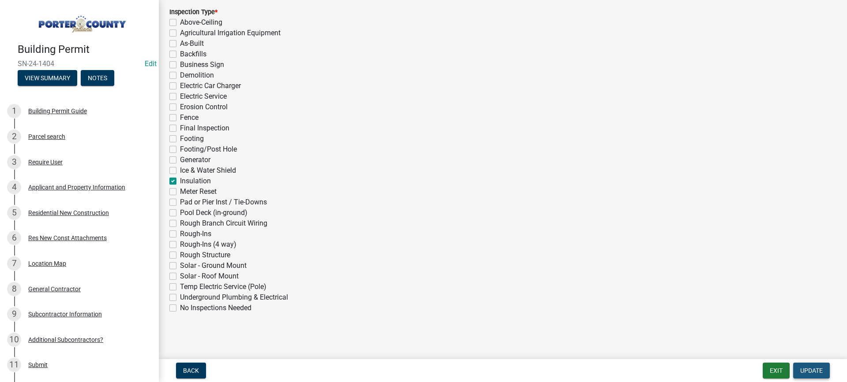
click at [807, 368] on span "Update" at bounding box center [811, 370] width 22 height 7
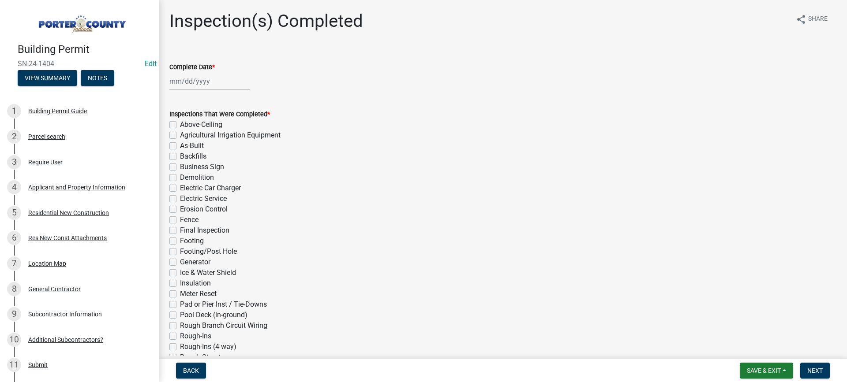
click at [189, 83] on div at bounding box center [209, 81] width 81 height 18
select select "9"
select select "2025"
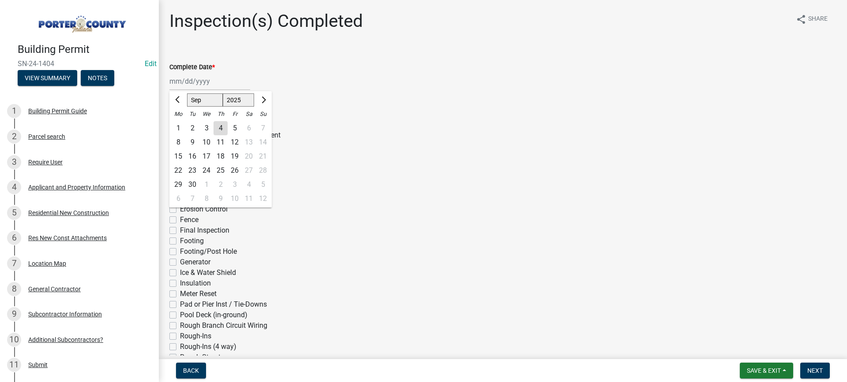
click at [217, 129] on div "4" at bounding box center [220, 128] width 14 height 14
type input "[DATE]"
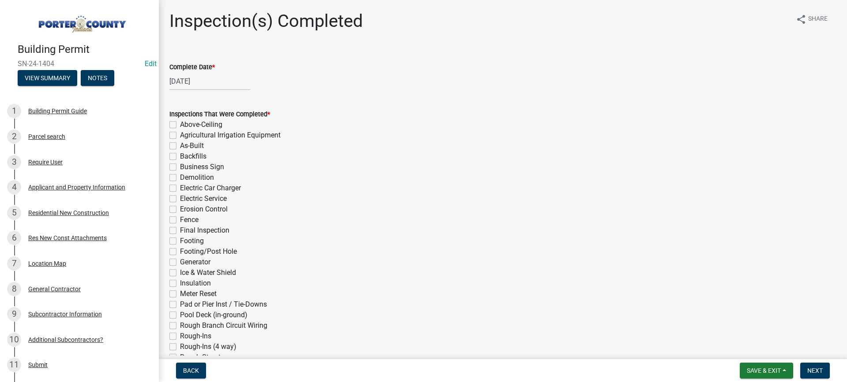
click at [180, 284] on label "Insulation" at bounding box center [195, 283] width 31 height 11
click at [180, 284] on input "Insulation" at bounding box center [183, 281] width 6 height 6
checkbox input "true"
checkbox input "false"
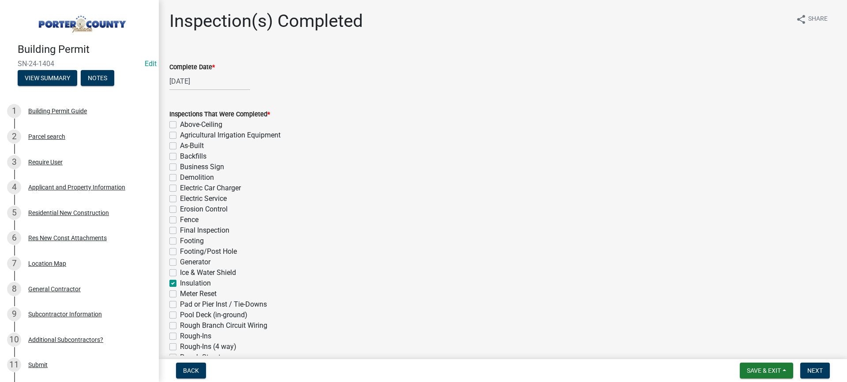
checkbox input "false"
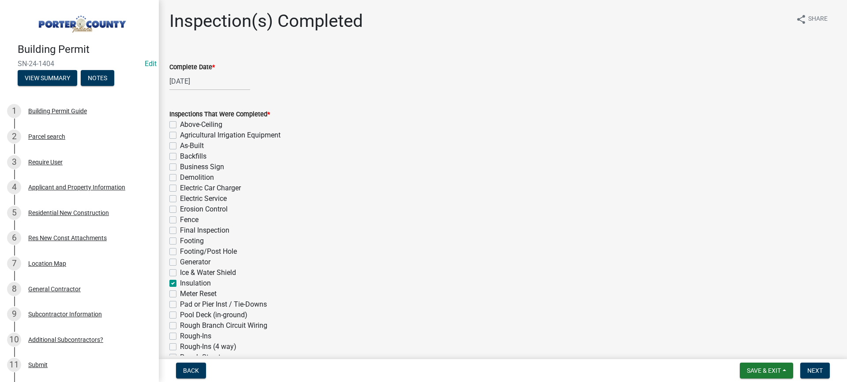
checkbox input "false"
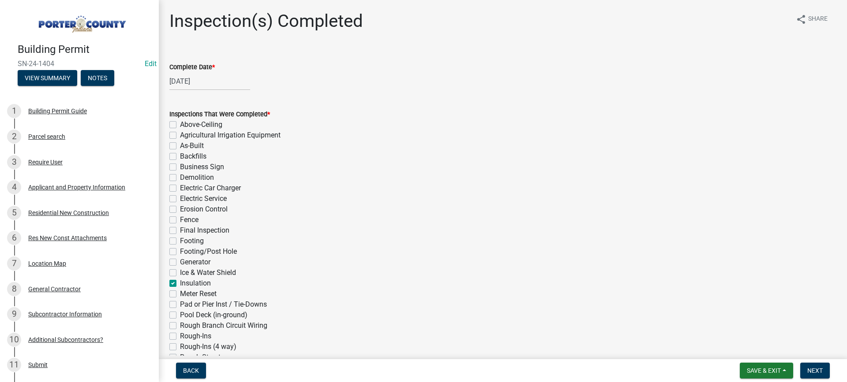
checkbox input "false"
checkbox input "true"
checkbox input "false"
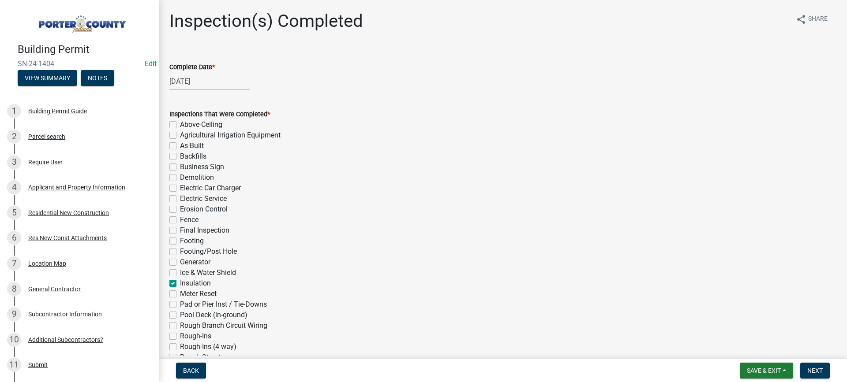
checkbox input "false"
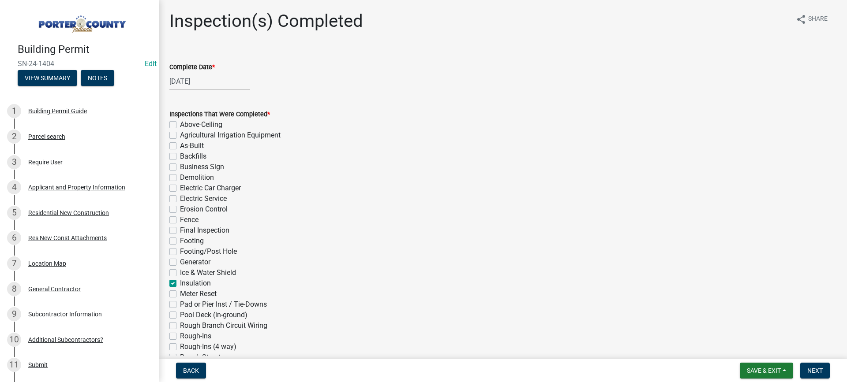
checkbox input "false"
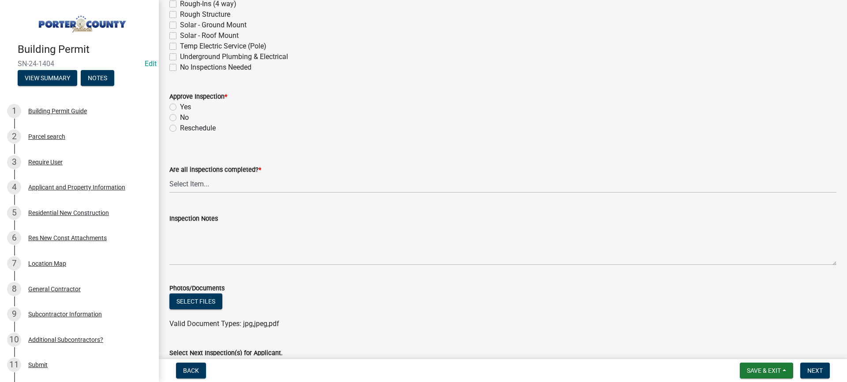
scroll to position [353, 0]
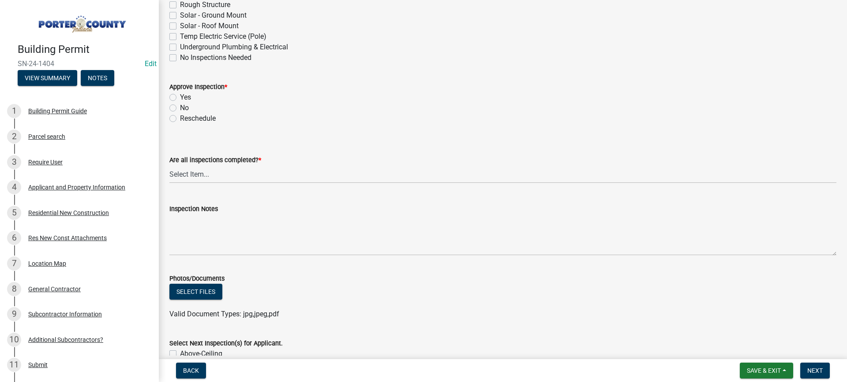
click at [180, 97] on label "Yes" at bounding box center [185, 97] width 11 height 11
click at [180, 97] on input "Yes" at bounding box center [183, 95] width 6 height 6
click at [214, 180] on select "Select Item... Yes - All Inspections Have Been Completed No - More Inspections …" at bounding box center [502, 174] width 667 height 18
click at [169, 165] on select "Select Item... Yes - All Inspections Have Been Completed No - More Inspections …" at bounding box center [502, 174] width 667 height 18
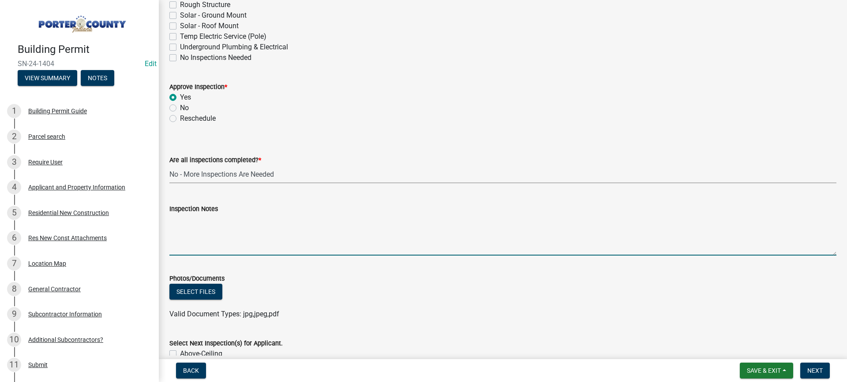
click at [212, 227] on textarea "Inspection Notes" at bounding box center [502, 234] width 667 height 41
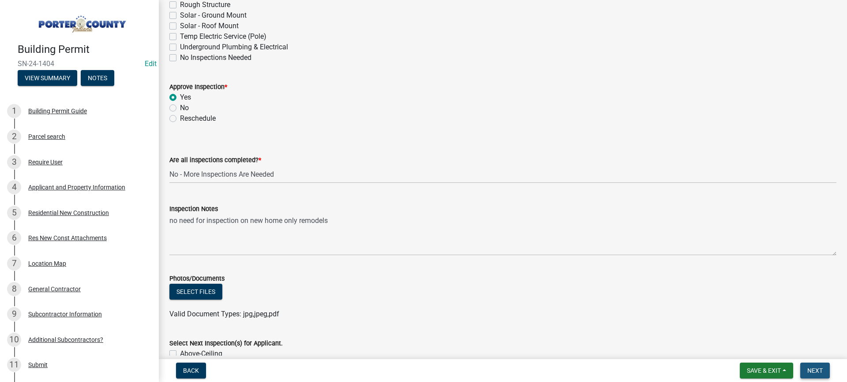
click at [812, 371] on span "Next" at bounding box center [814, 370] width 15 height 7
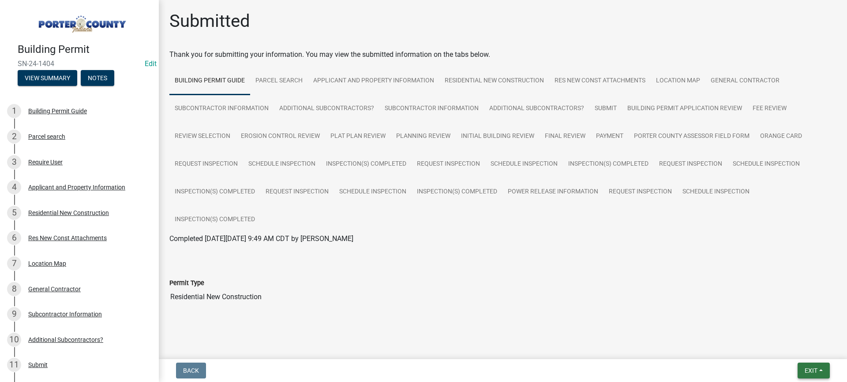
click at [813, 372] on span "Exit" at bounding box center [810, 370] width 13 height 7
click at [806, 353] on button "Save & Exit" at bounding box center [794, 347] width 71 height 21
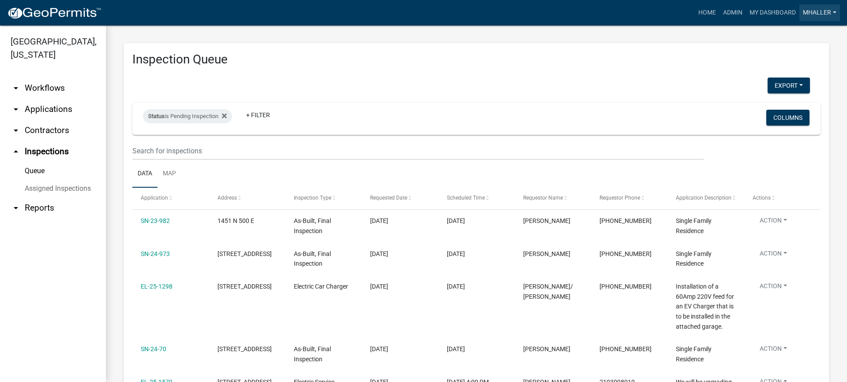
drag, startPoint x: 816, startPoint y: 13, endPoint x: 817, endPoint y: 20, distance: 6.7
click at [815, 14] on link "mhaller" at bounding box center [819, 12] width 41 height 17
click at [801, 86] on link "Logout" at bounding box center [804, 85] width 71 height 21
